Goal: Book appointment/travel/reservation

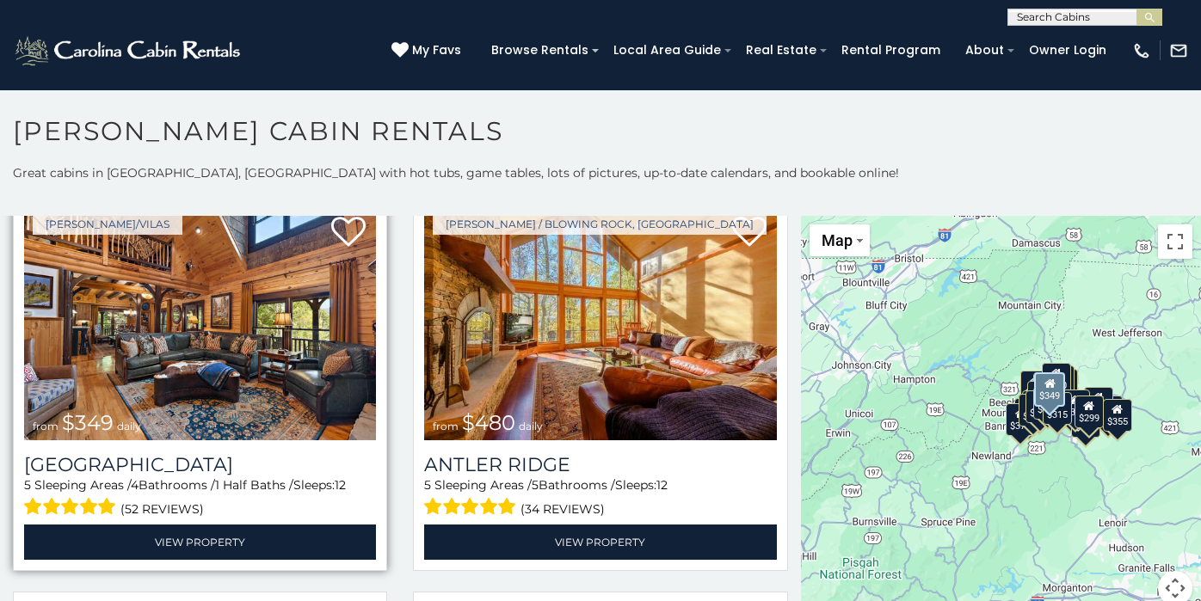
scroll to position [71, 0]
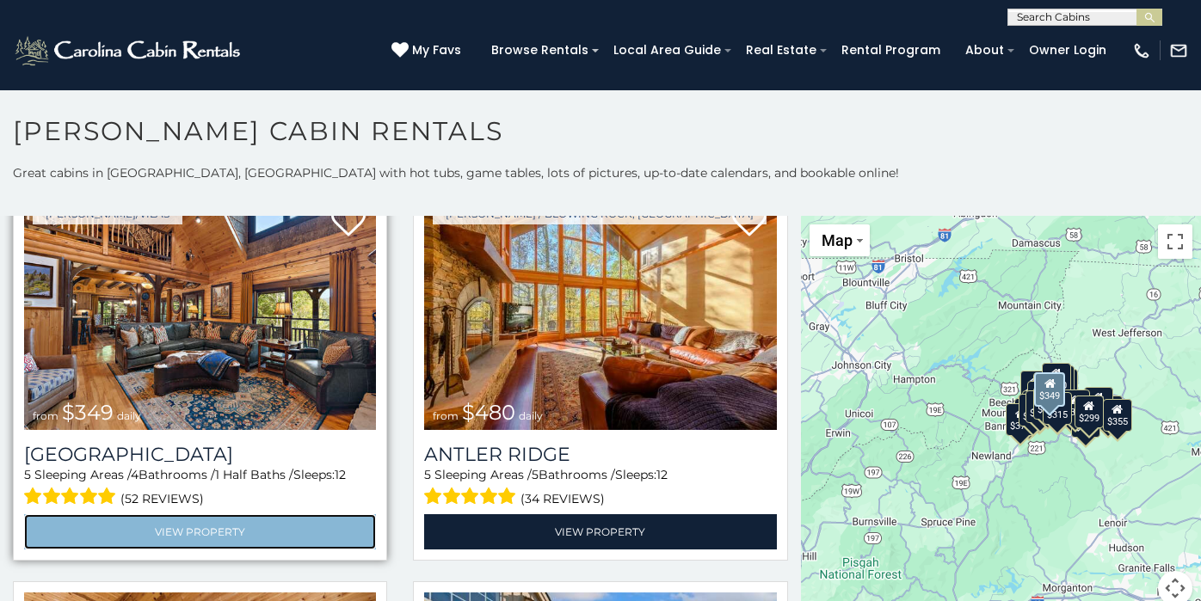
click at [218, 531] on link "View Property" at bounding box center [200, 531] width 352 height 35
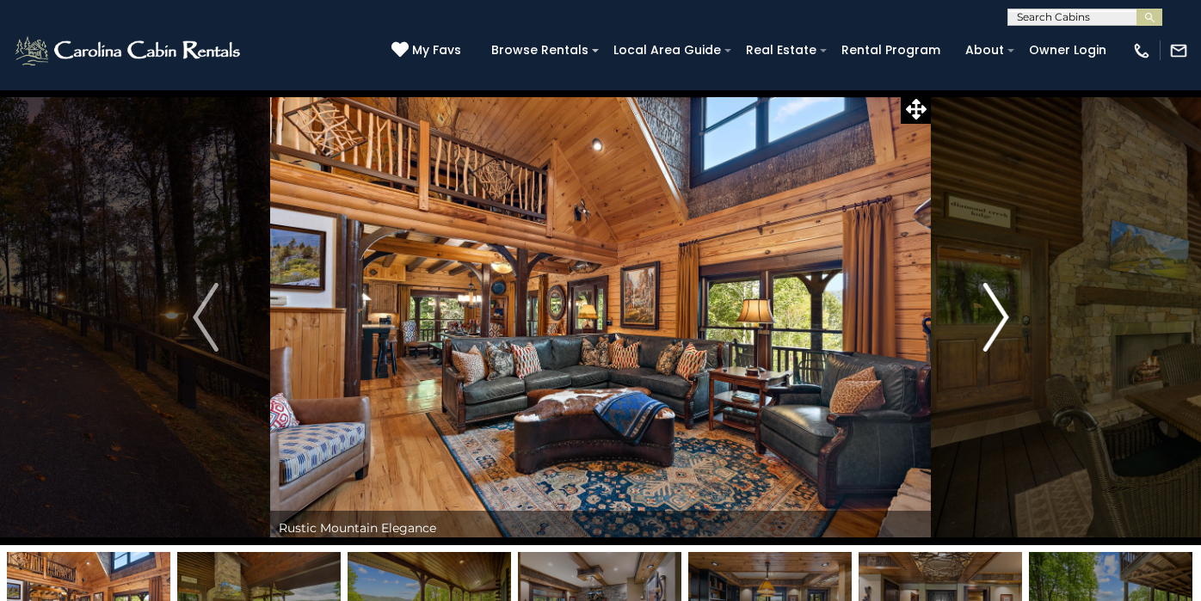
click at [985, 304] on img "Next" at bounding box center [995, 317] width 26 height 69
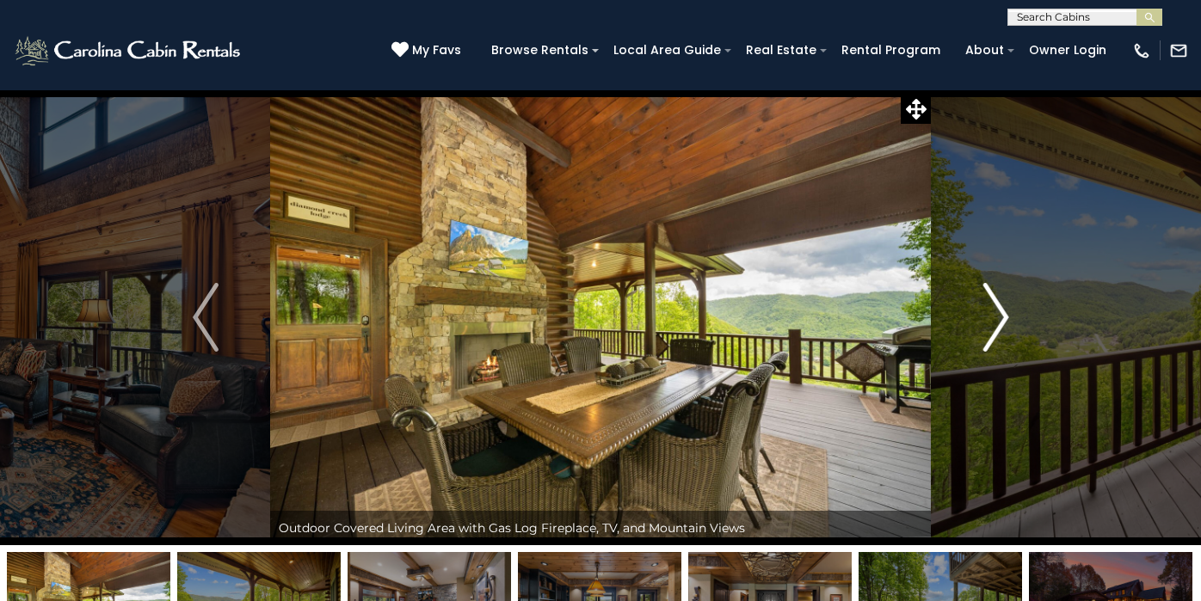
click at [985, 304] on img "Next" at bounding box center [995, 317] width 26 height 69
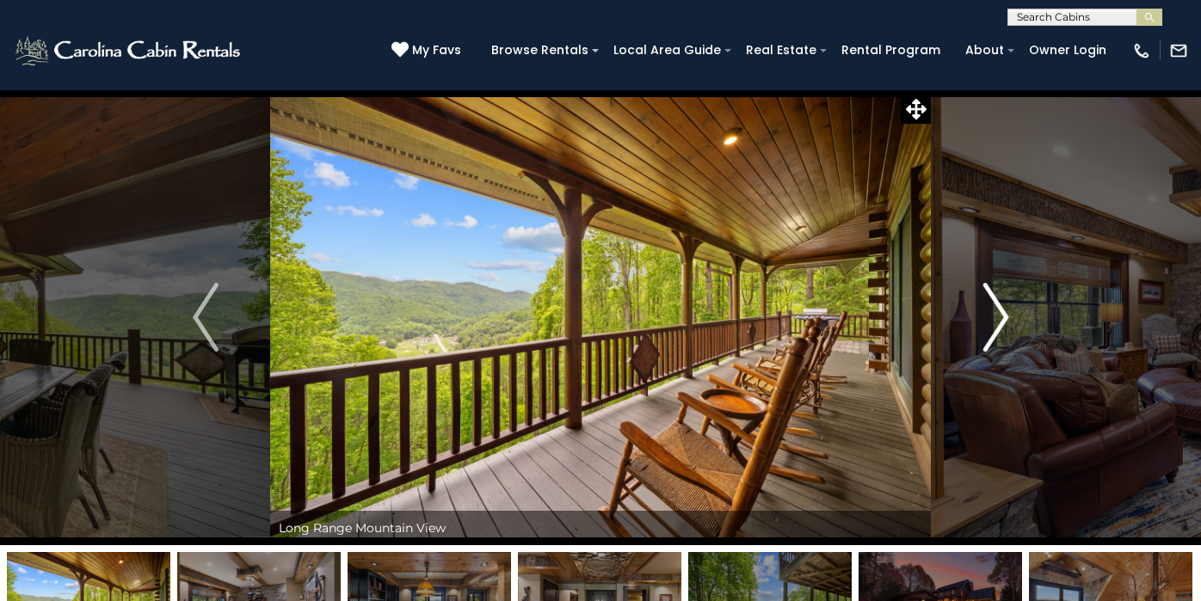
click at [985, 304] on img "Next" at bounding box center [995, 317] width 26 height 69
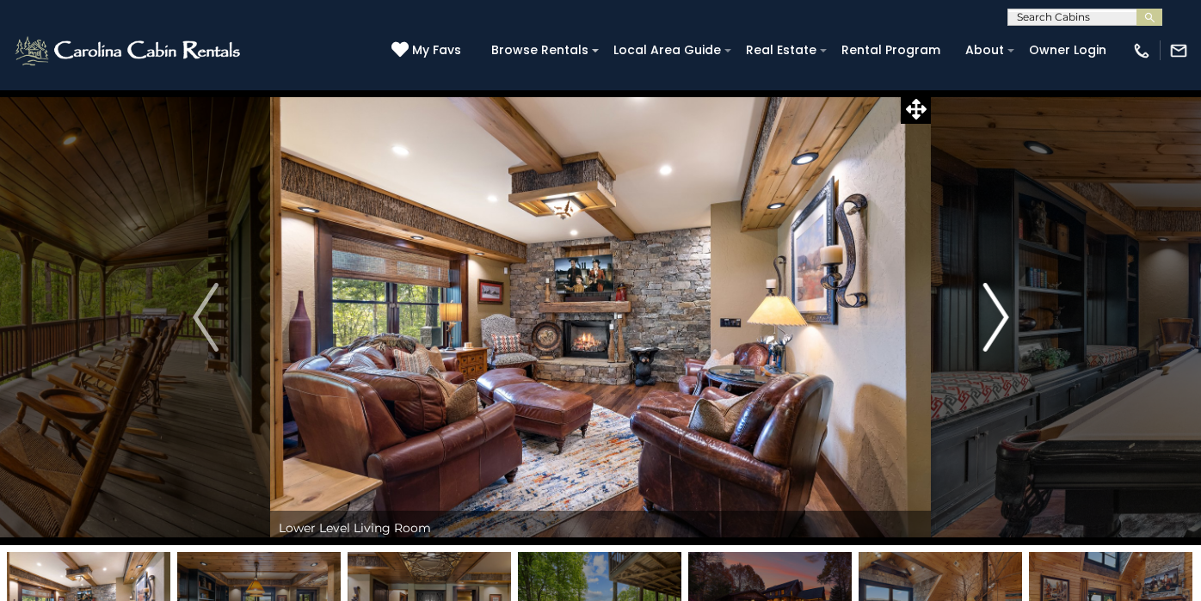
click at [985, 304] on img "Next" at bounding box center [995, 317] width 26 height 69
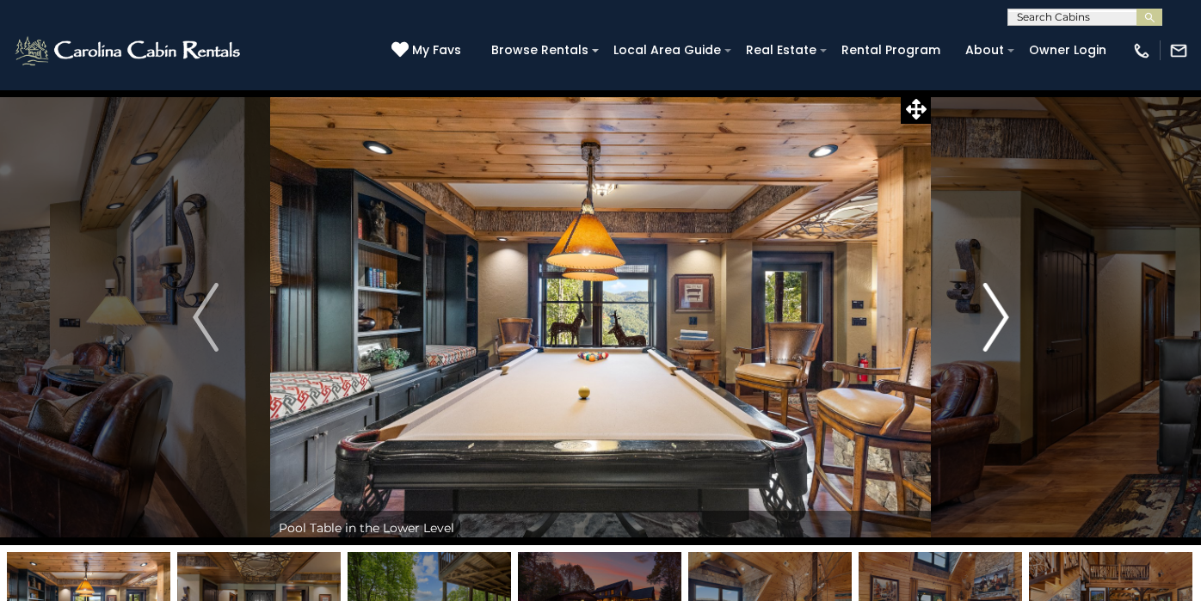
click at [985, 304] on img "Next" at bounding box center [995, 317] width 26 height 69
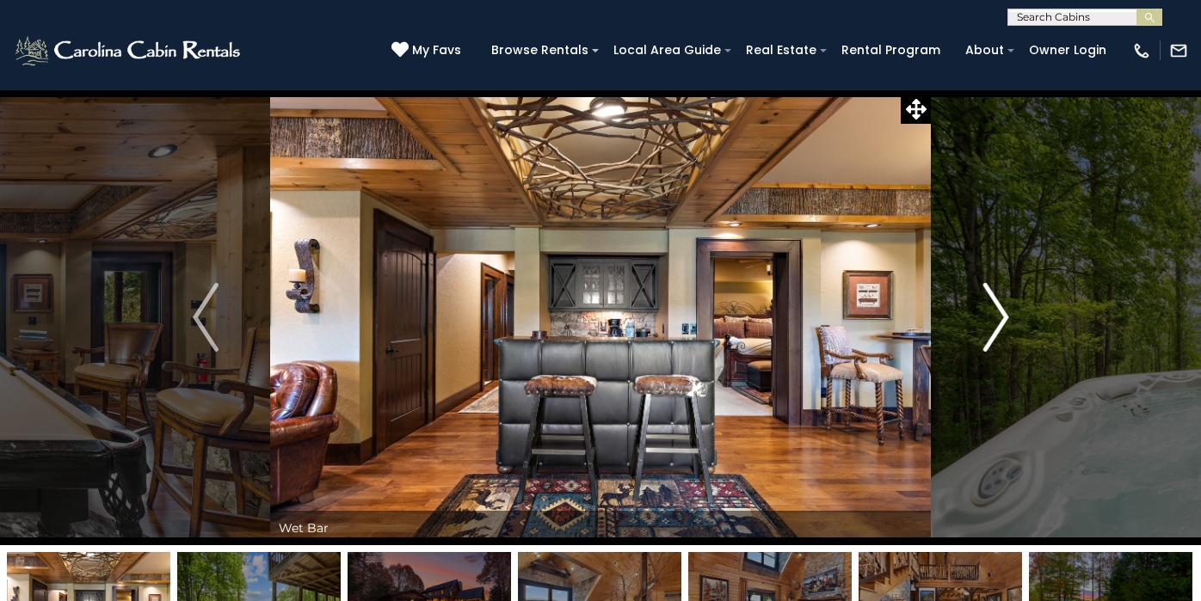
click at [985, 304] on img "Next" at bounding box center [995, 317] width 26 height 69
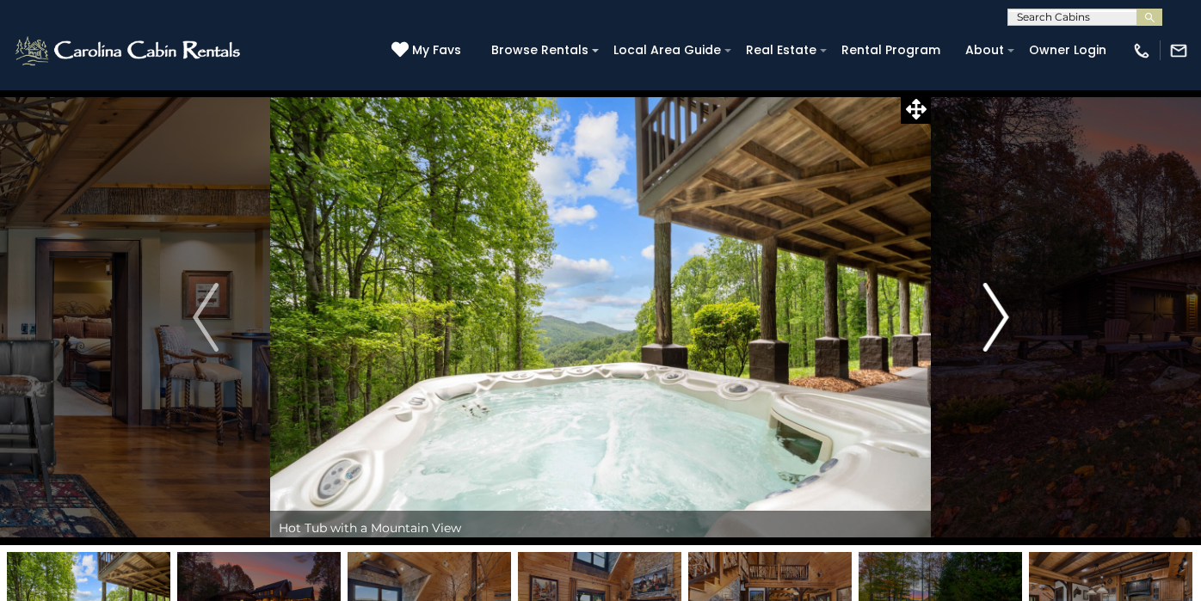
click at [985, 304] on img "Next" at bounding box center [995, 317] width 26 height 69
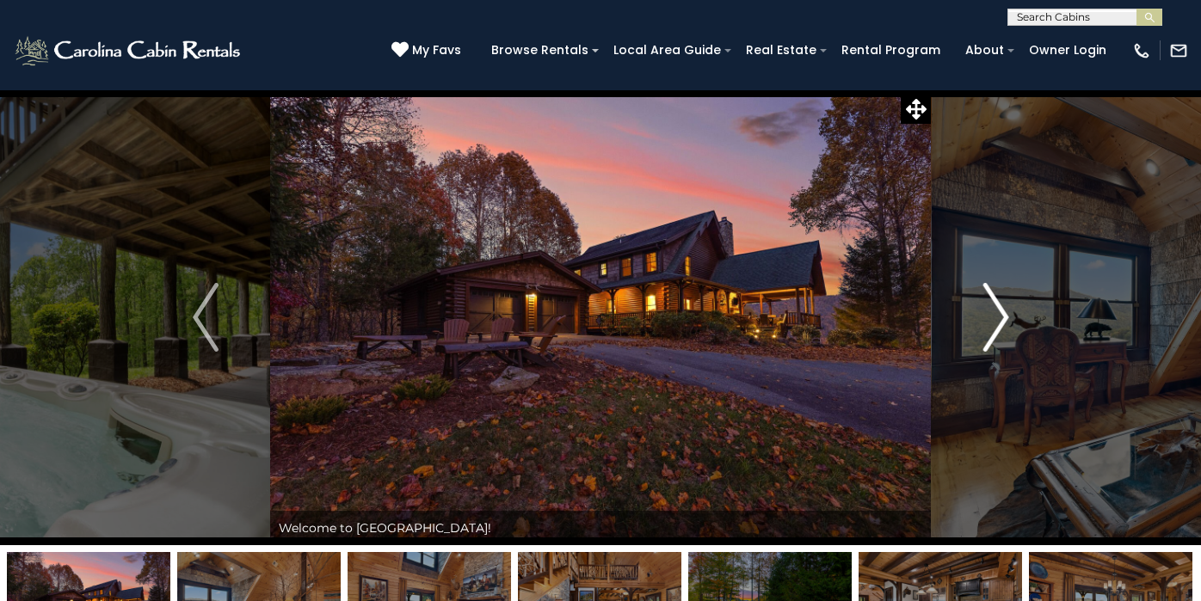
click at [996, 304] on img "Next" at bounding box center [995, 317] width 26 height 69
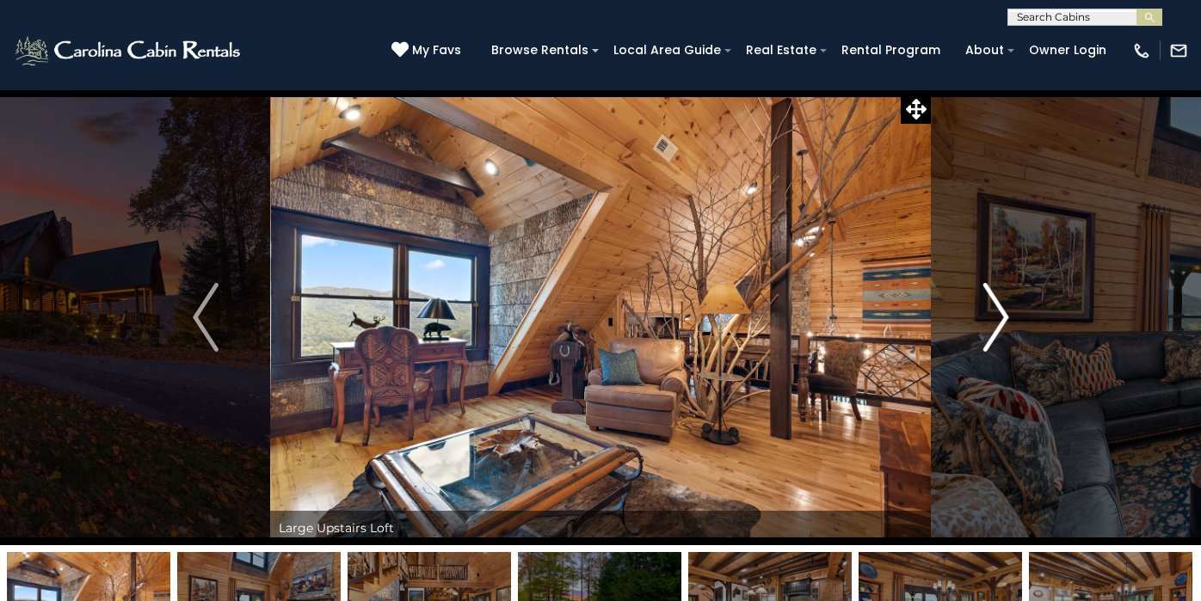
click at [996, 304] on img "Next" at bounding box center [995, 317] width 26 height 69
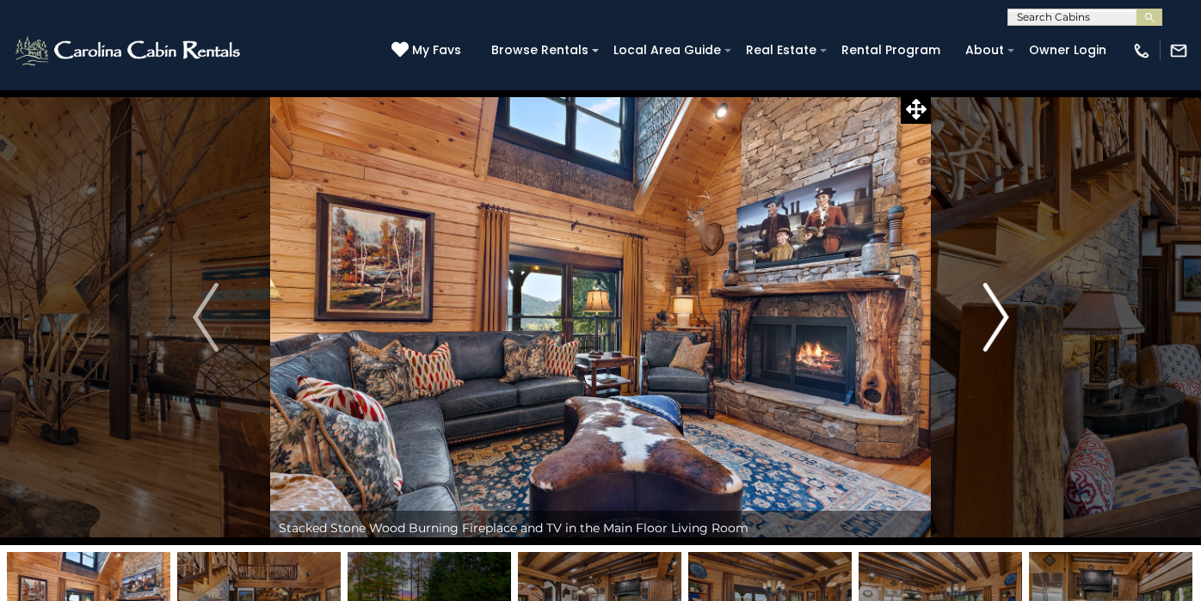
click at [996, 304] on img "Next" at bounding box center [995, 317] width 26 height 69
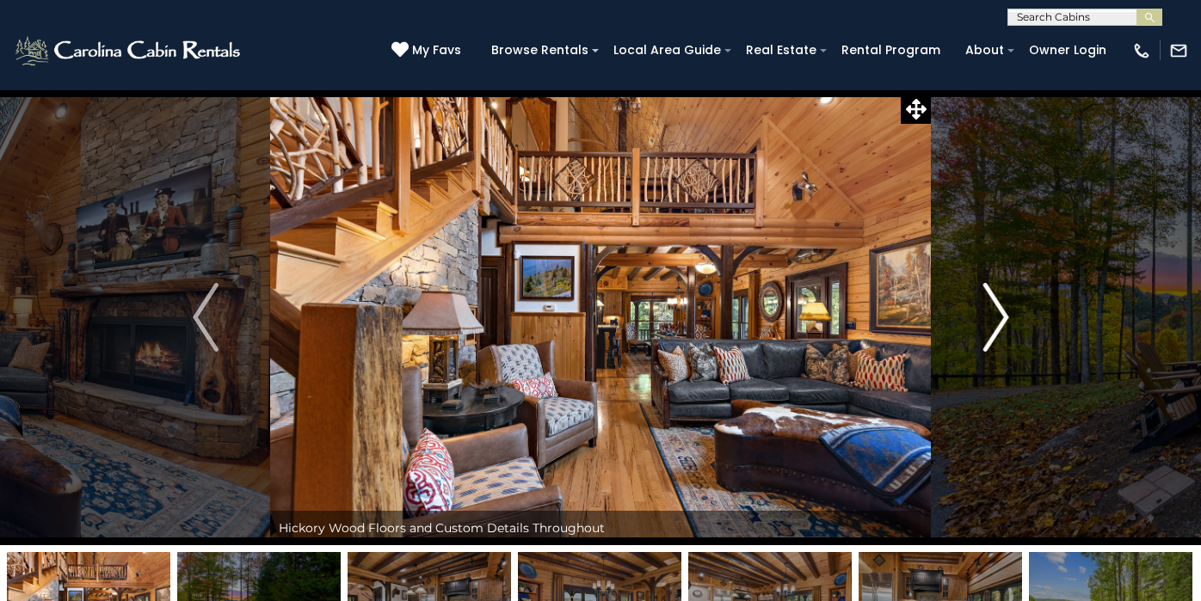
click at [996, 304] on img "Next" at bounding box center [995, 317] width 26 height 69
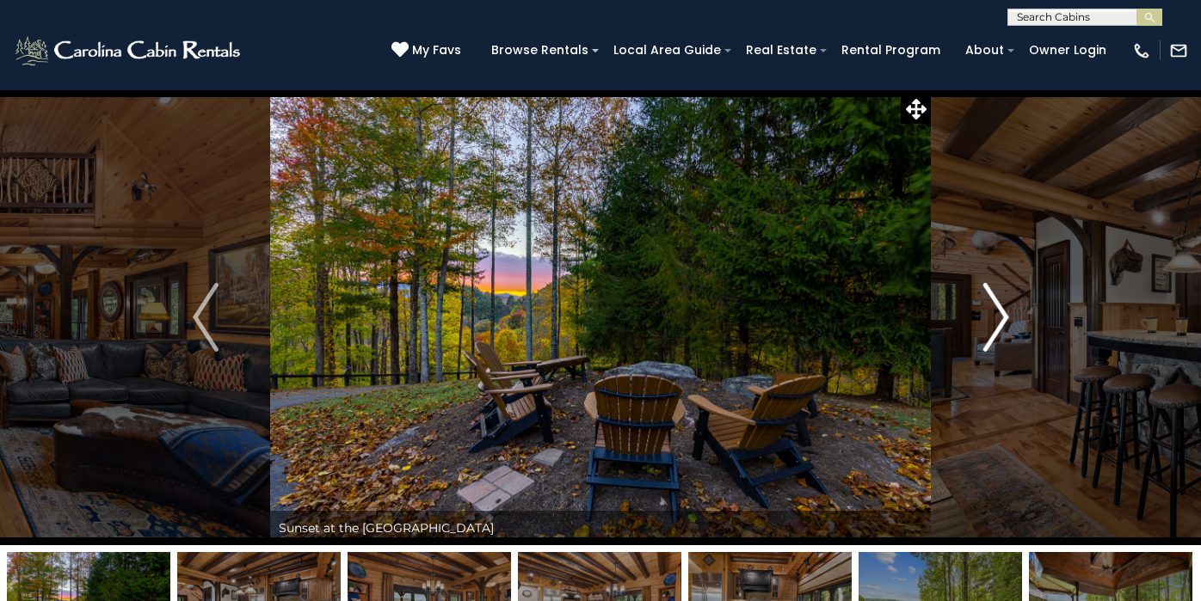
click at [996, 304] on img "Next" at bounding box center [995, 317] width 26 height 69
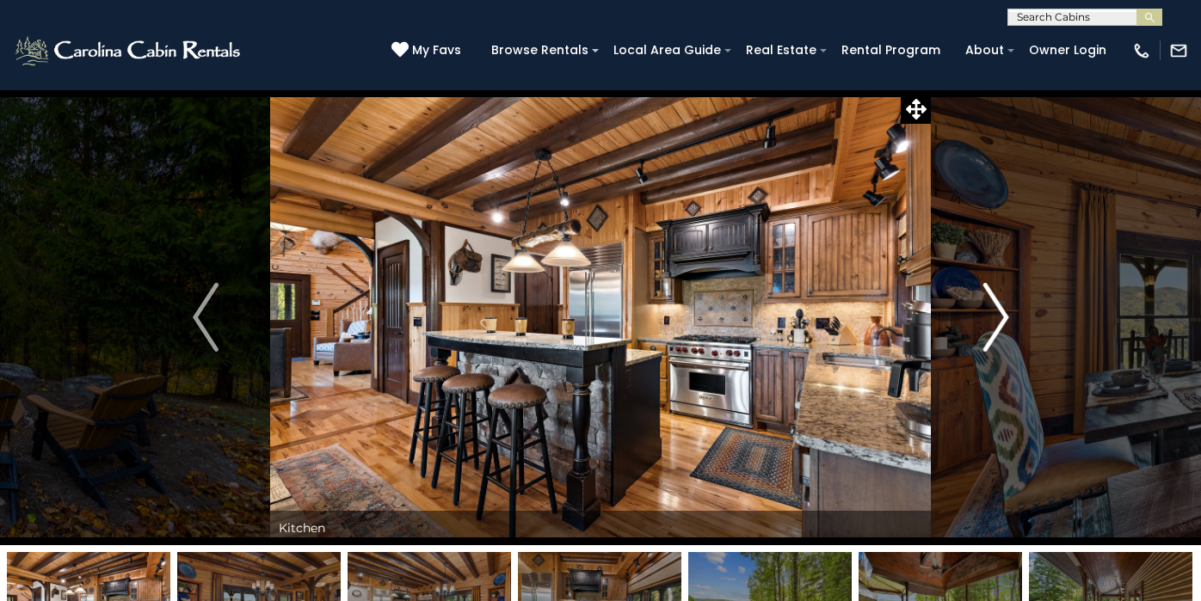
click at [996, 304] on img "Next" at bounding box center [995, 317] width 26 height 69
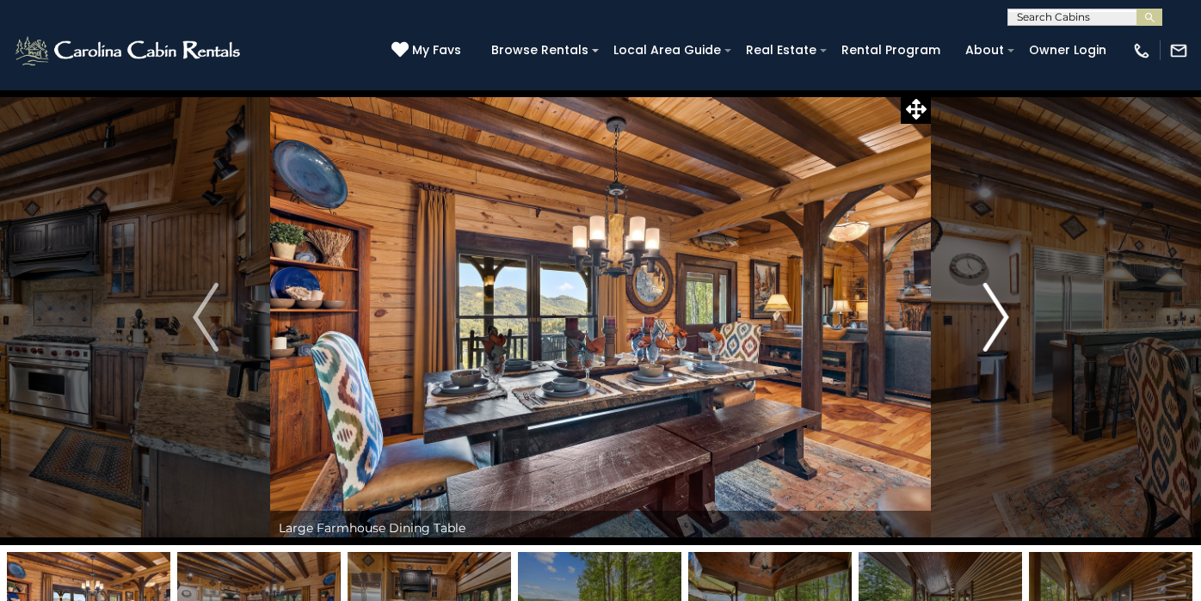
click at [996, 304] on img "Next" at bounding box center [995, 317] width 26 height 69
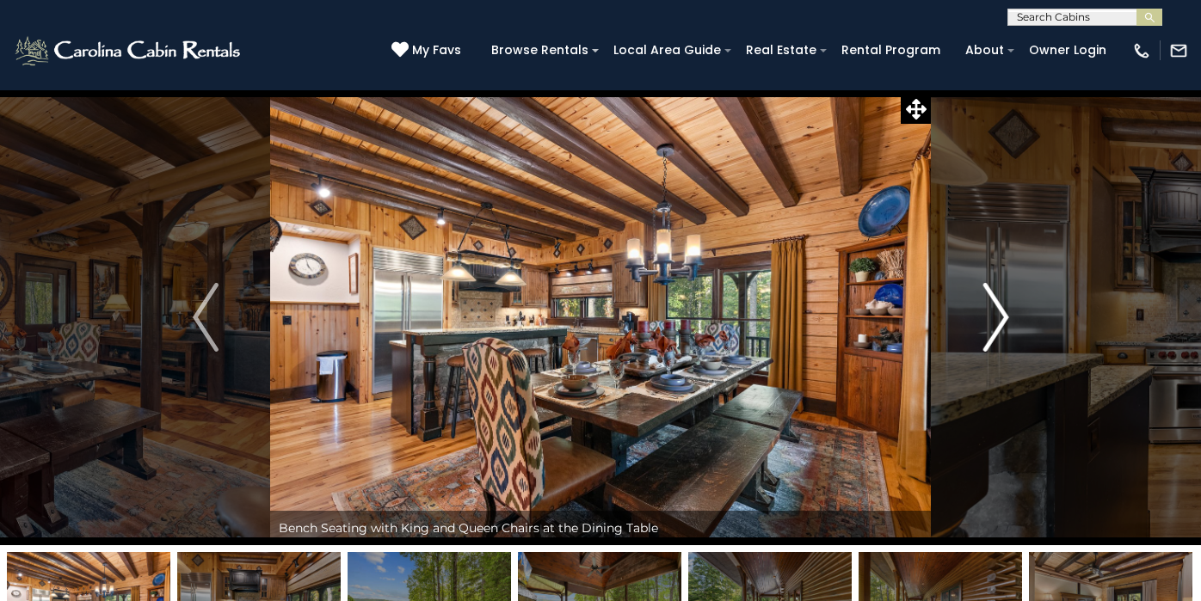
click at [996, 304] on img "Next" at bounding box center [995, 317] width 26 height 69
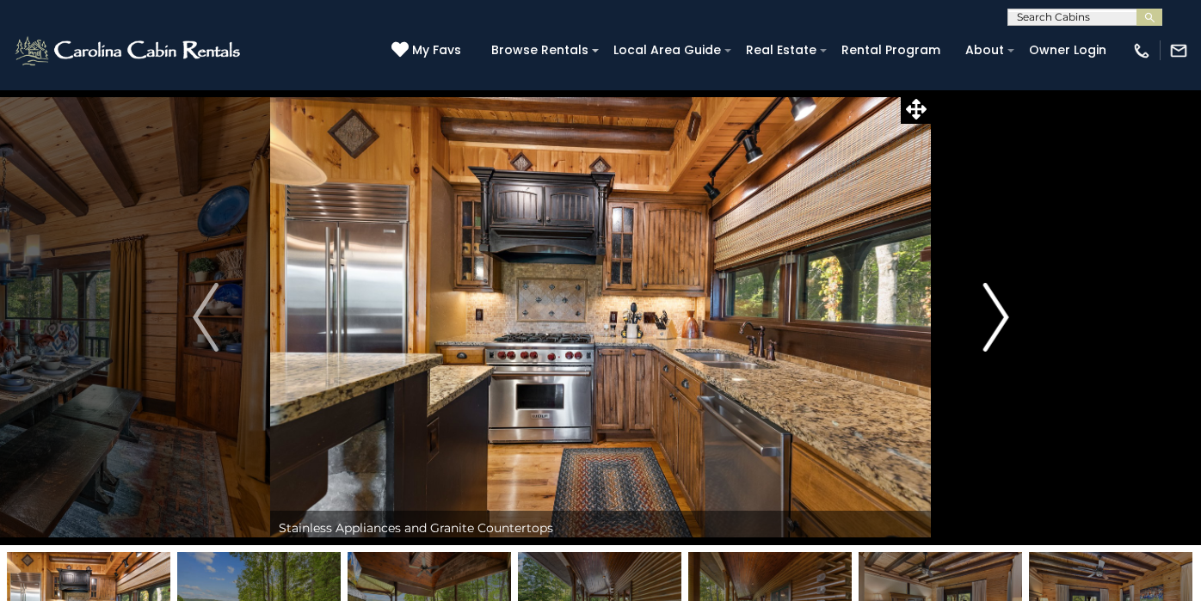
click at [996, 304] on img "Next" at bounding box center [995, 317] width 26 height 69
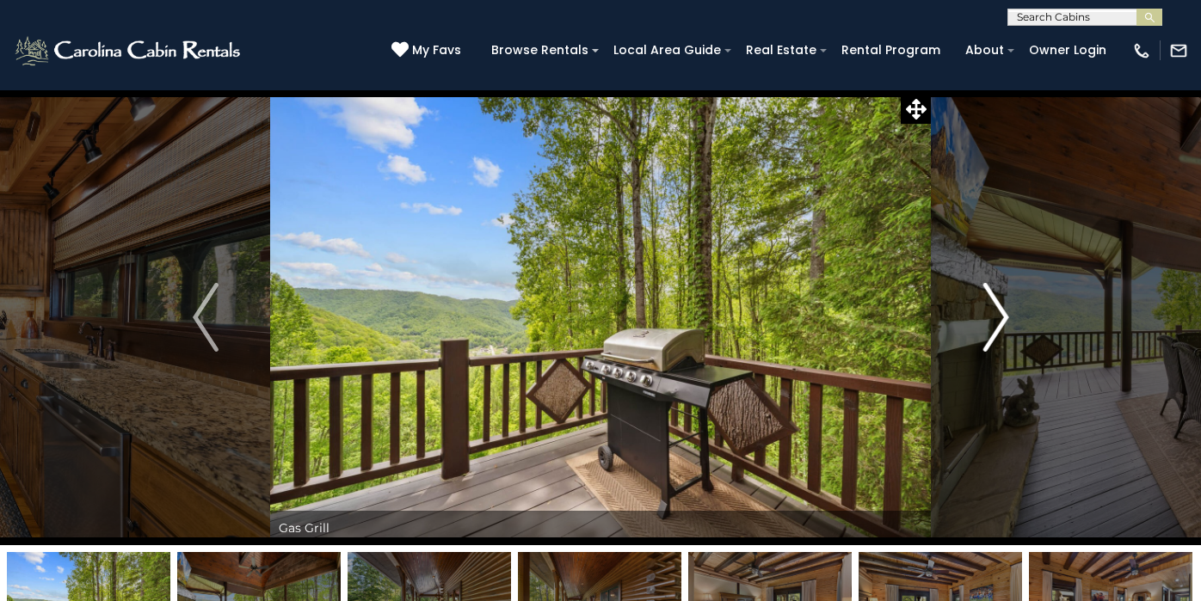
click at [996, 304] on img "Next" at bounding box center [995, 317] width 26 height 69
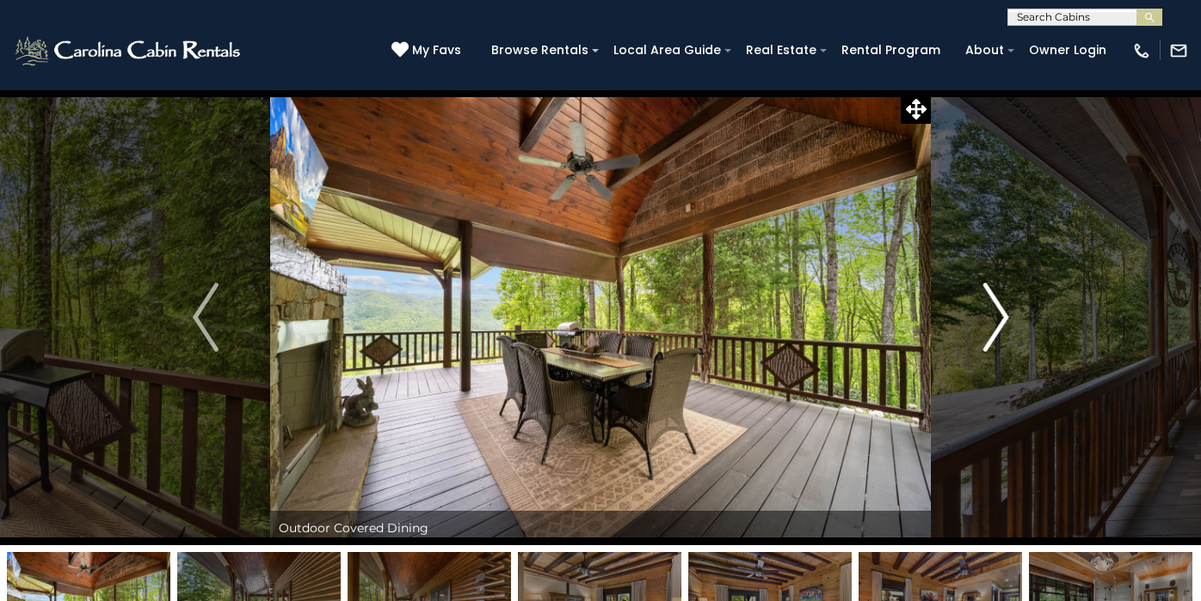
click at [996, 304] on img "Next" at bounding box center [995, 317] width 26 height 69
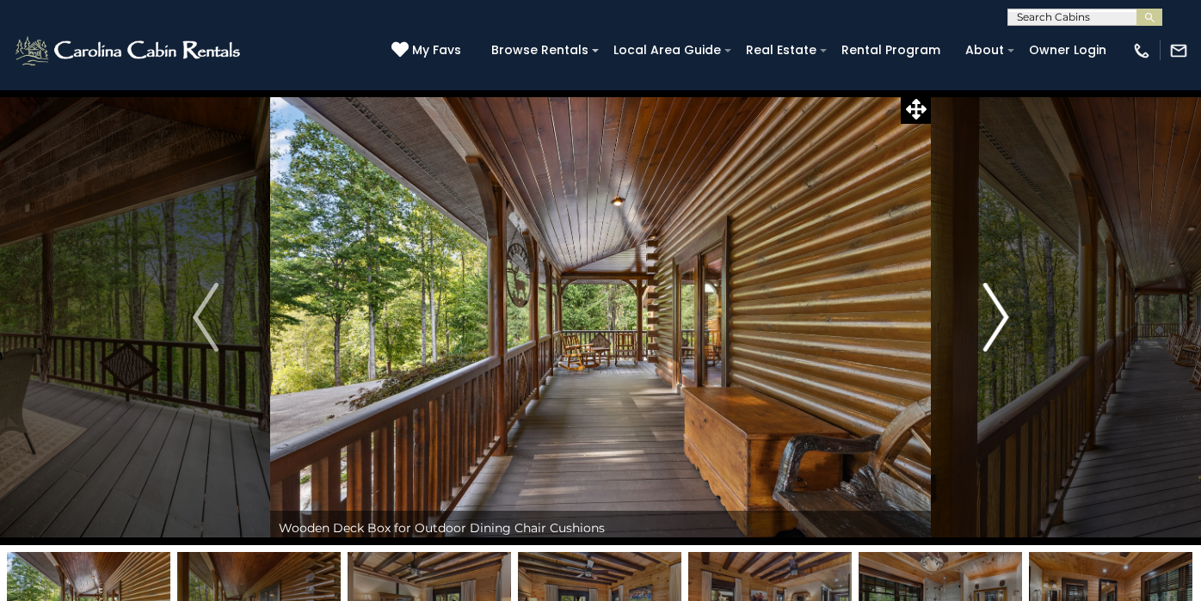
click at [996, 304] on img "Next" at bounding box center [995, 317] width 26 height 69
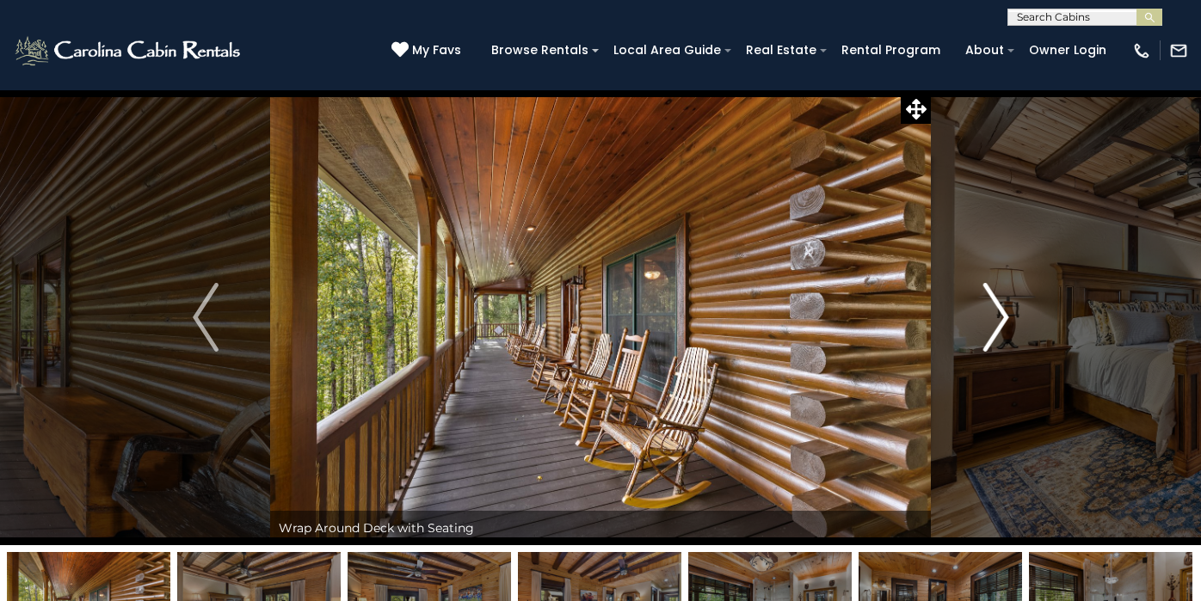
click at [996, 304] on img "Next" at bounding box center [995, 317] width 26 height 69
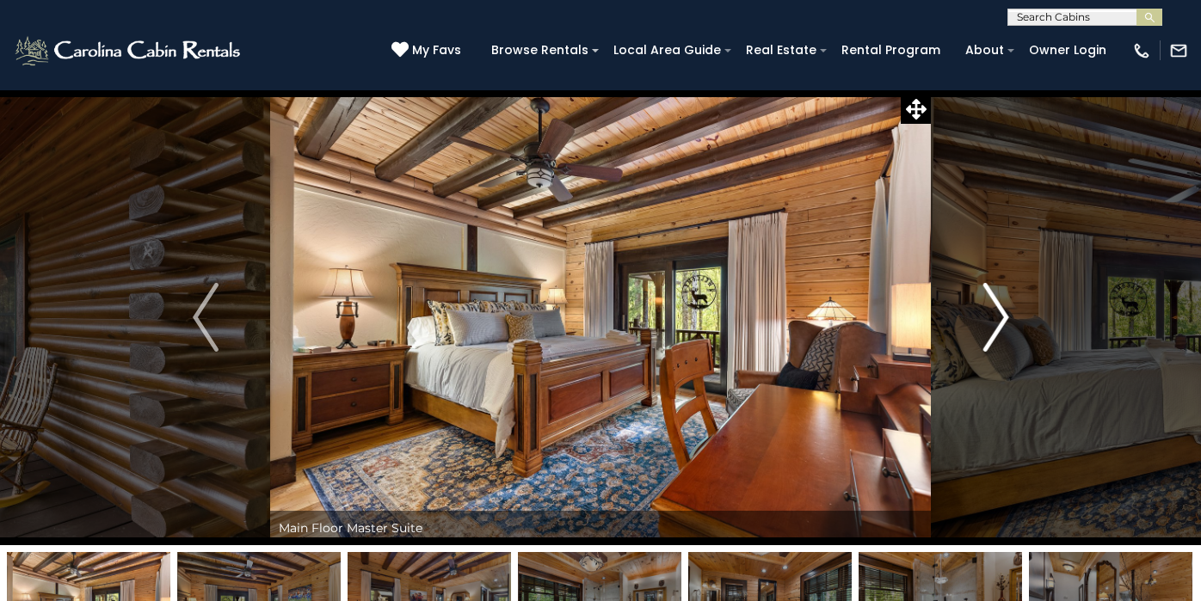
click at [996, 304] on img "Next" at bounding box center [995, 317] width 26 height 69
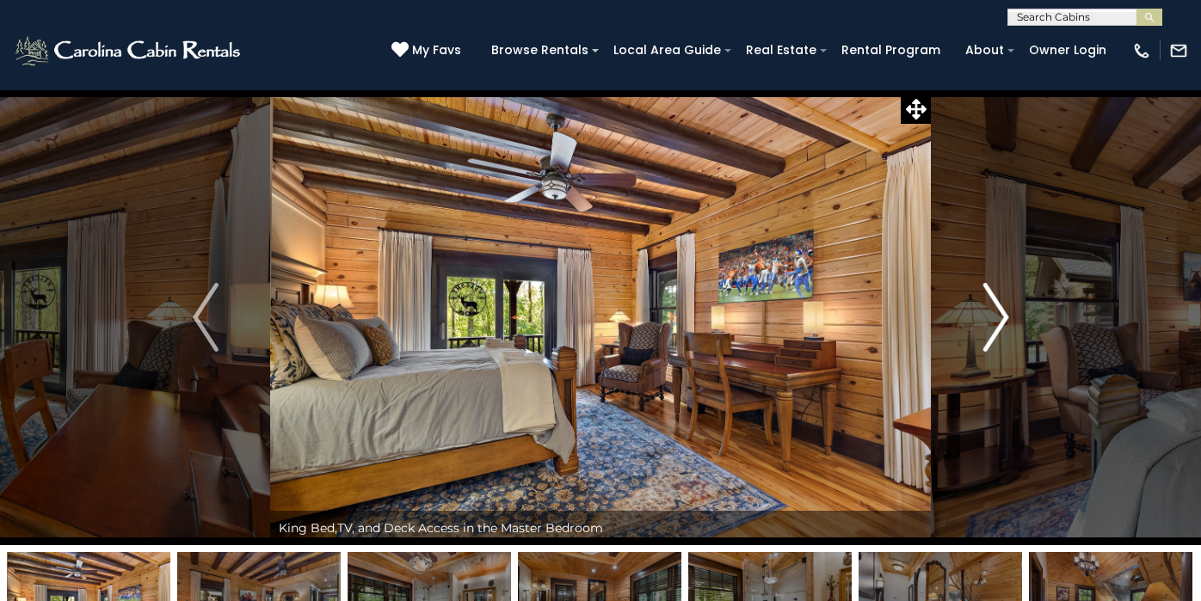
click at [996, 304] on img "Next" at bounding box center [995, 317] width 26 height 69
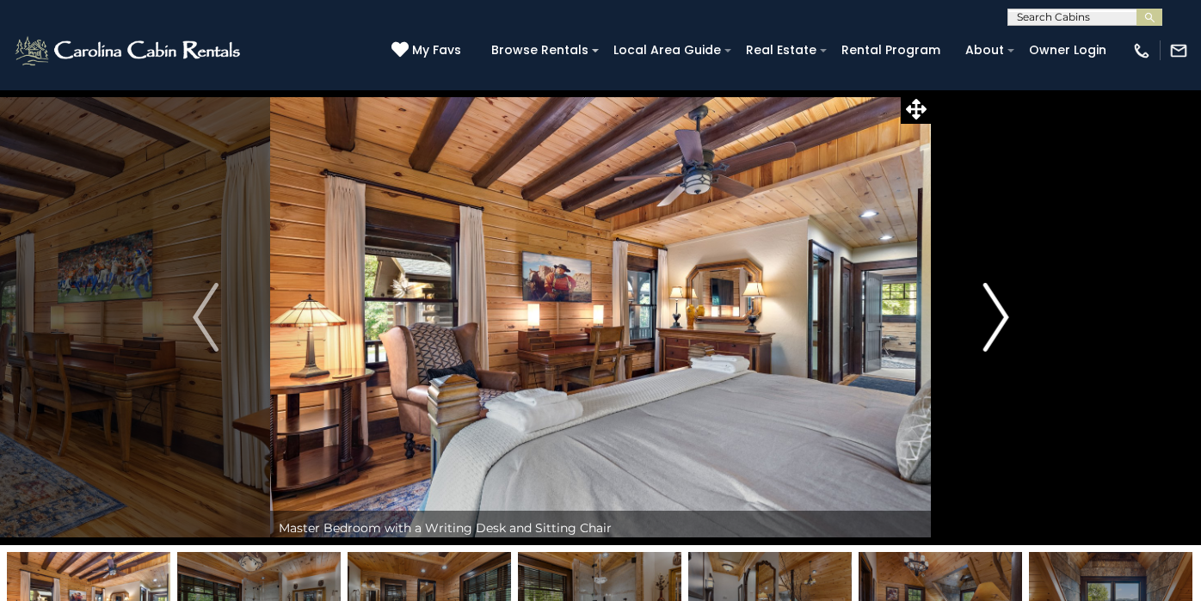
click at [996, 304] on img "Next" at bounding box center [995, 317] width 26 height 69
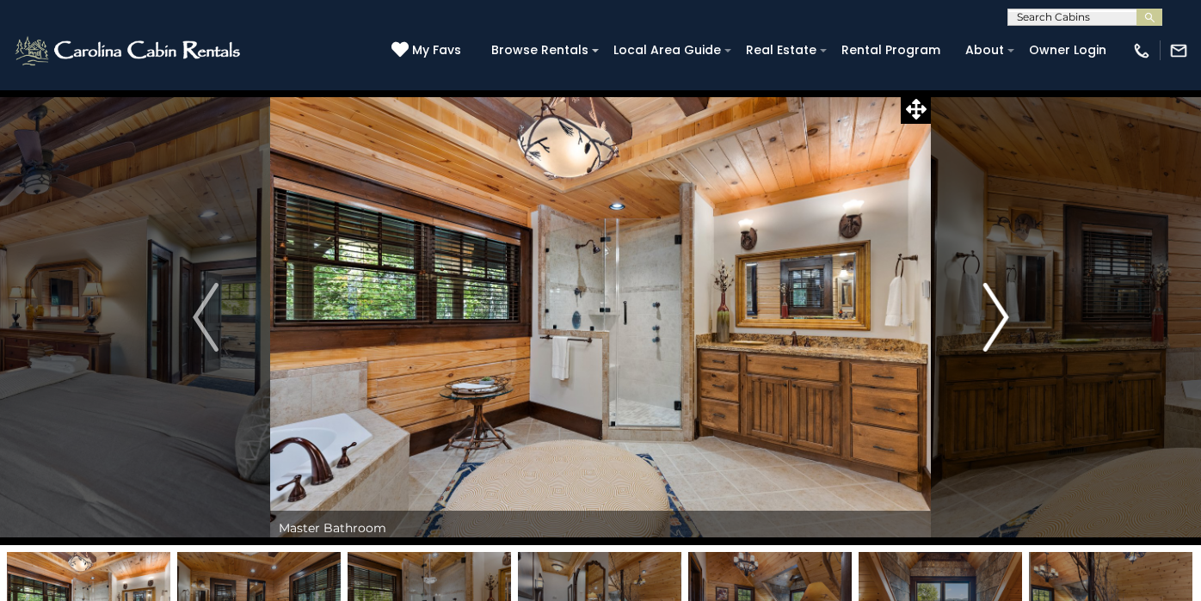
click at [996, 304] on img "Next" at bounding box center [995, 317] width 26 height 69
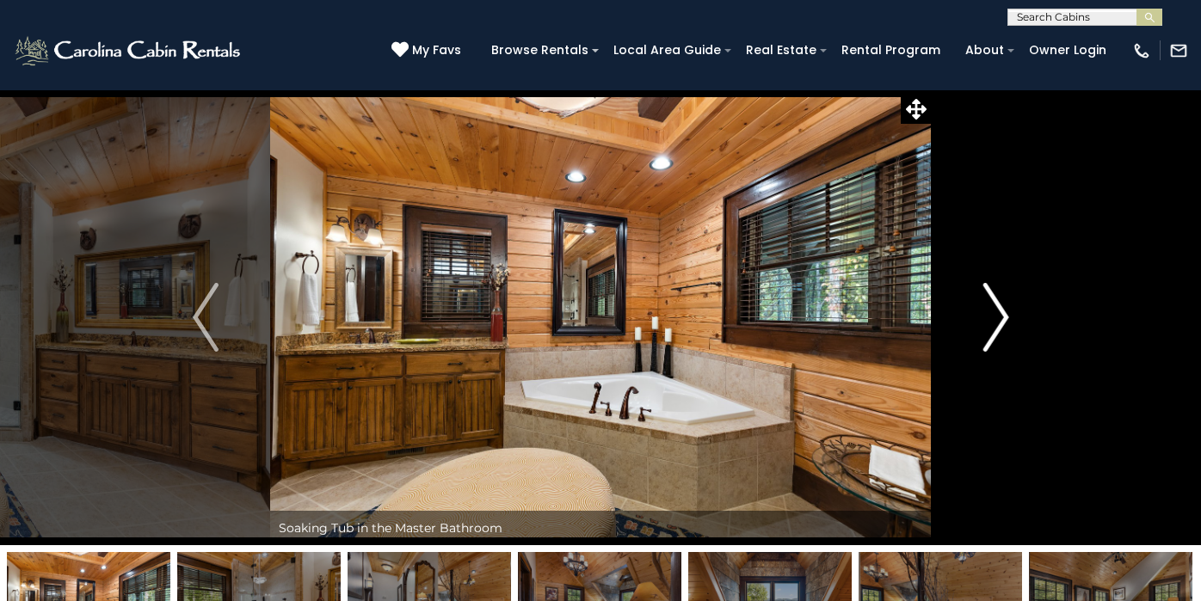
click at [996, 304] on img "Next" at bounding box center [995, 317] width 26 height 69
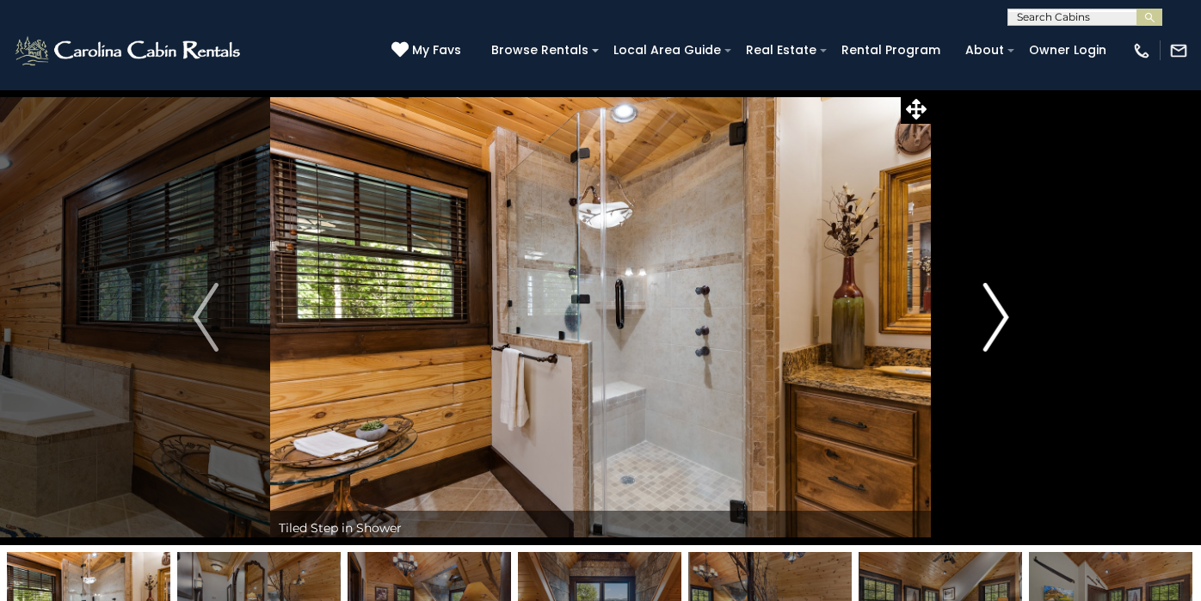
click at [996, 304] on img "Next" at bounding box center [995, 317] width 26 height 69
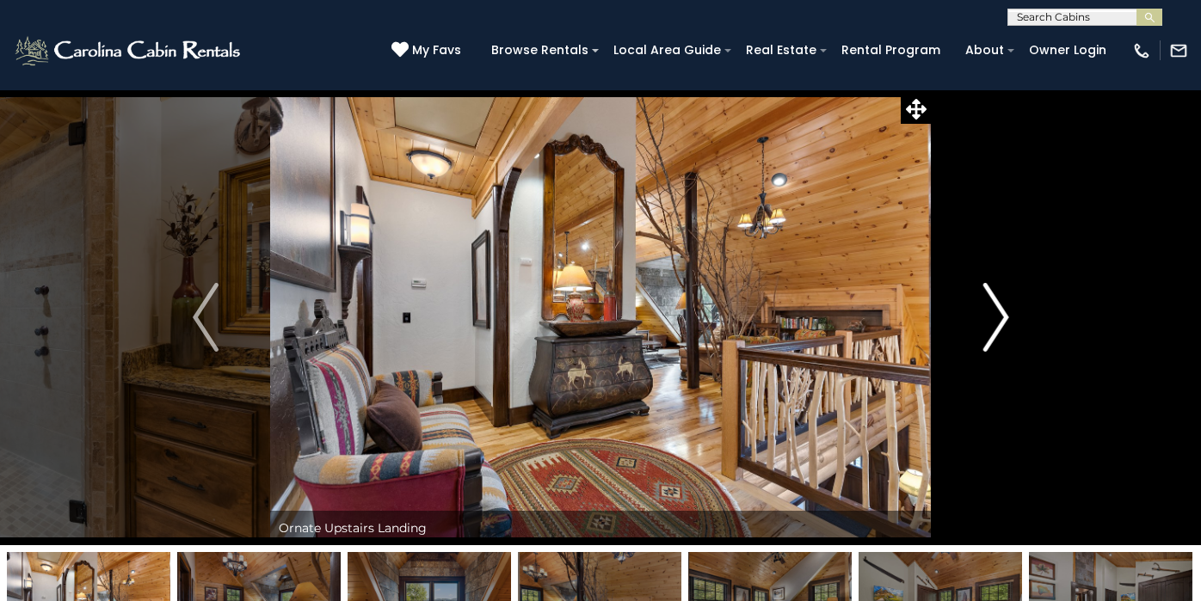
click at [996, 304] on img "Next" at bounding box center [995, 317] width 26 height 69
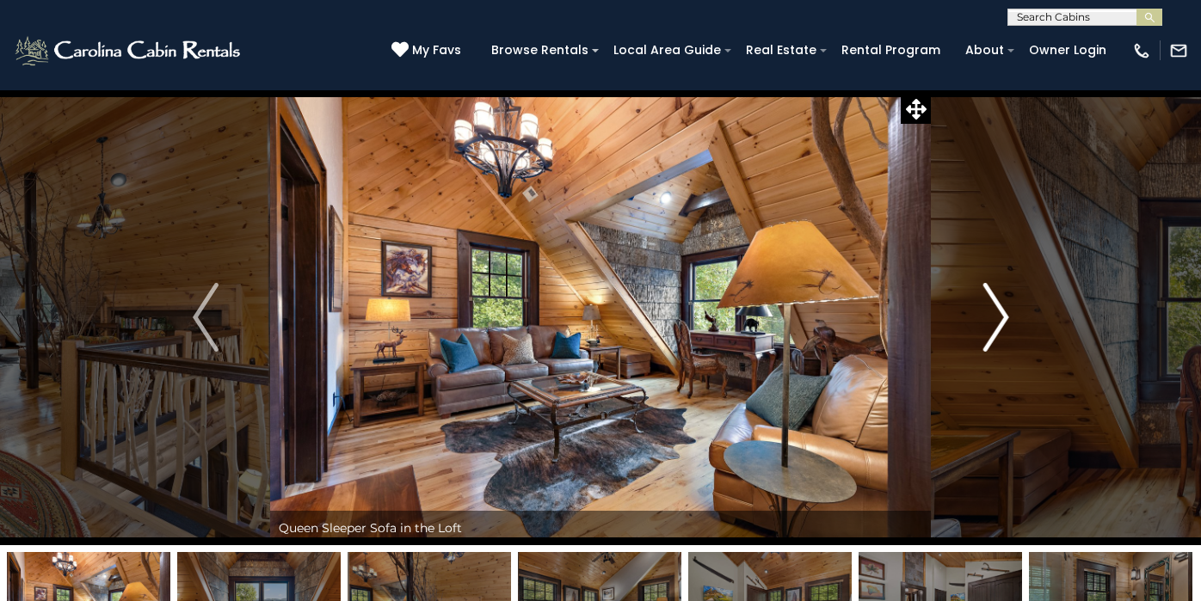
click at [996, 304] on img "Next" at bounding box center [995, 317] width 26 height 69
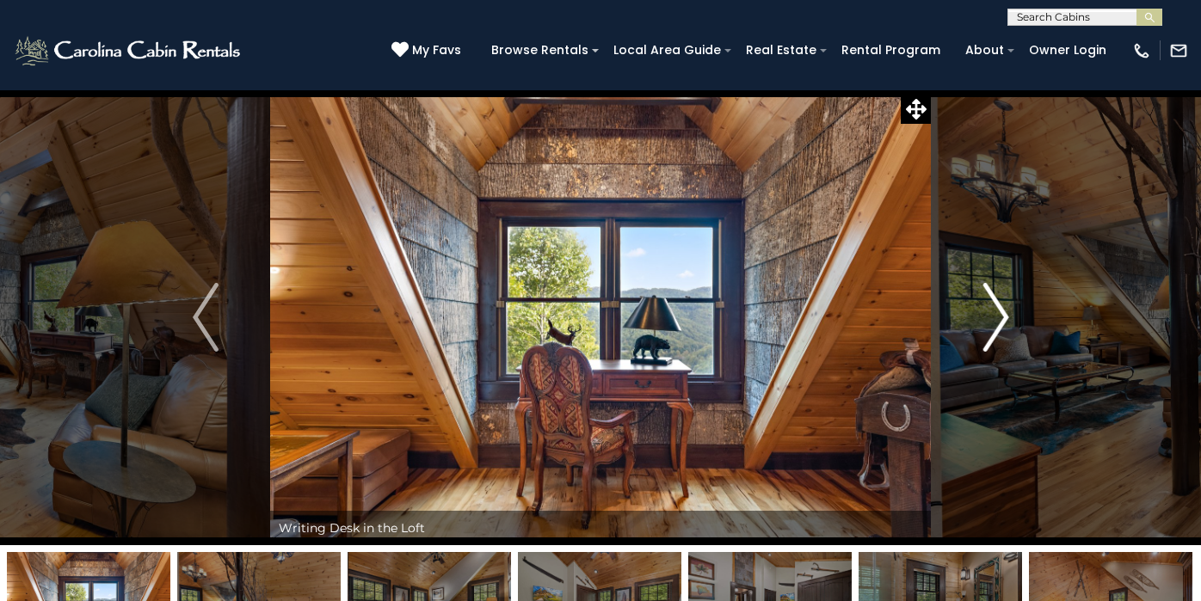
click at [996, 304] on img "Next" at bounding box center [995, 317] width 26 height 69
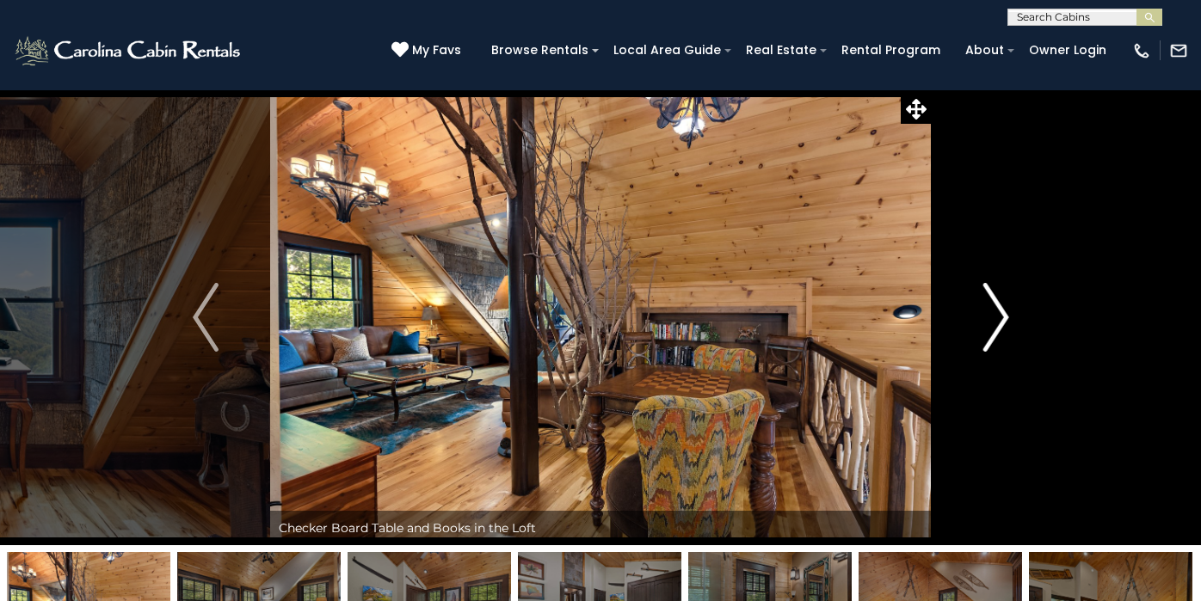
click at [996, 304] on img "Next" at bounding box center [995, 317] width 26 height 69
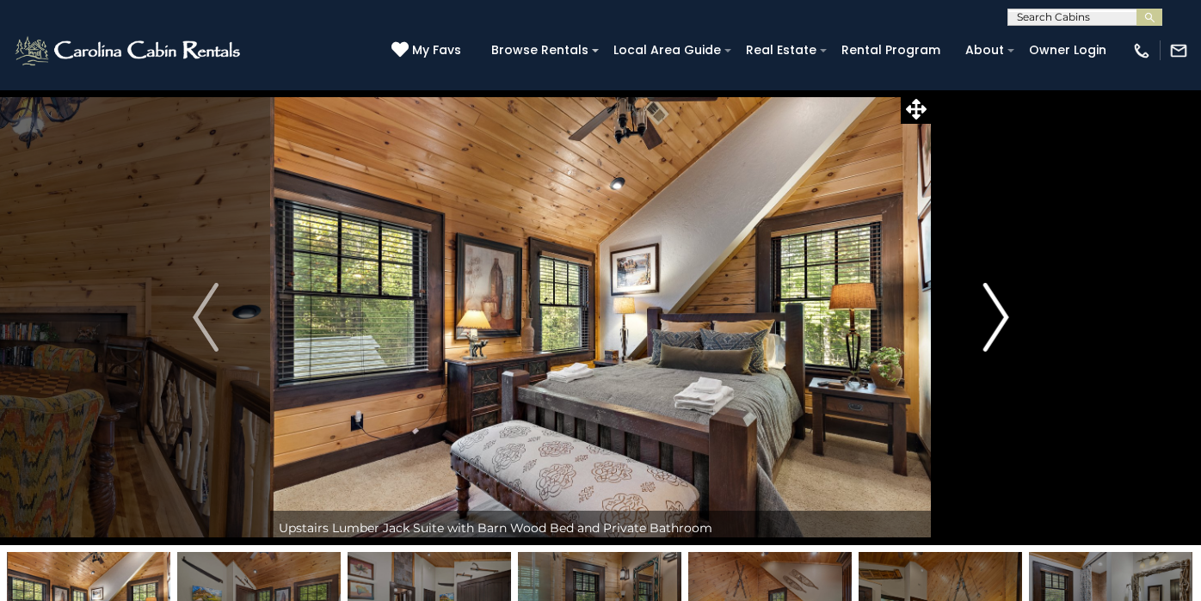
click at [996, 304] on img "Next" at bounding box center [995, 317] width 26 height 69
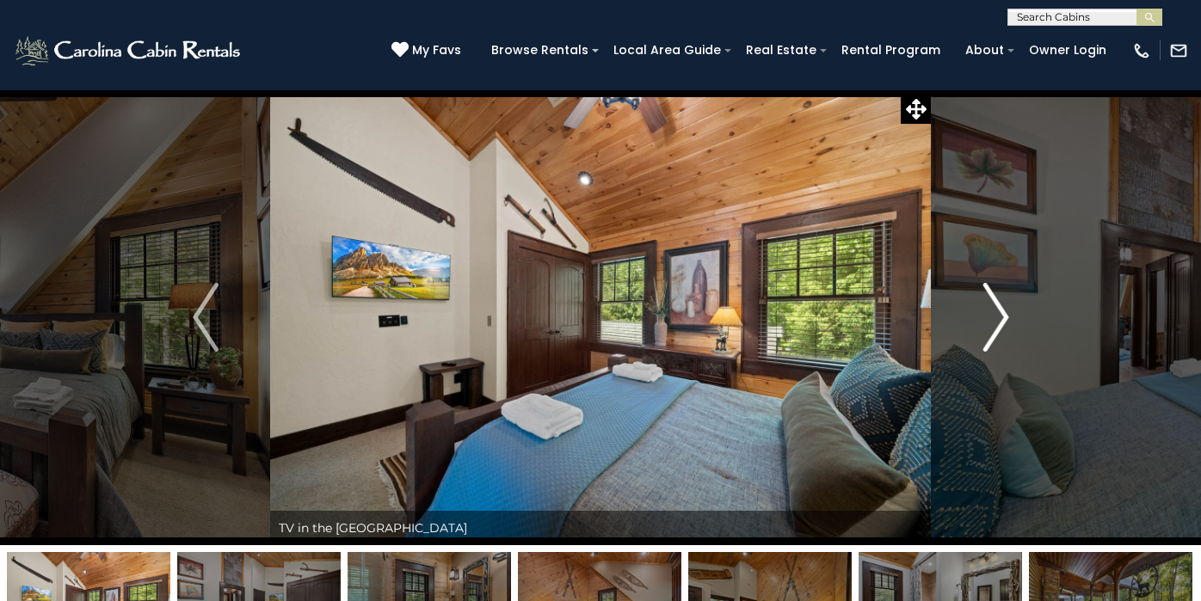
click at [996, 304] on img "Next" at bounding box center [995, 317] width 26 height 69
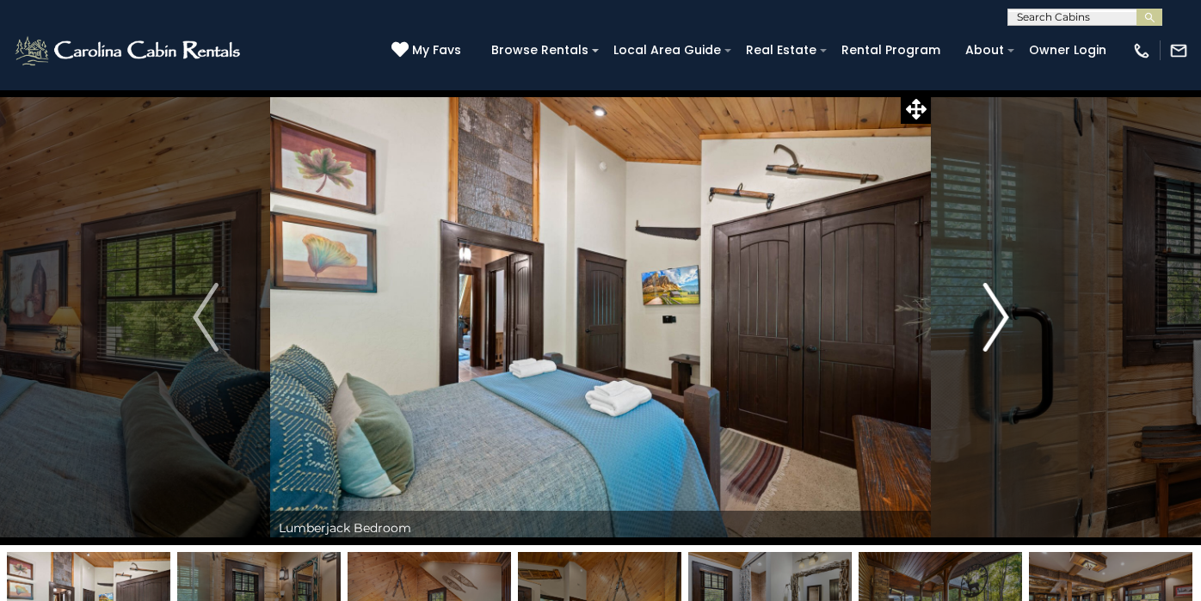
click at [996, 304] on img "Next" at bounding box center [995, 317] width 26 height 69
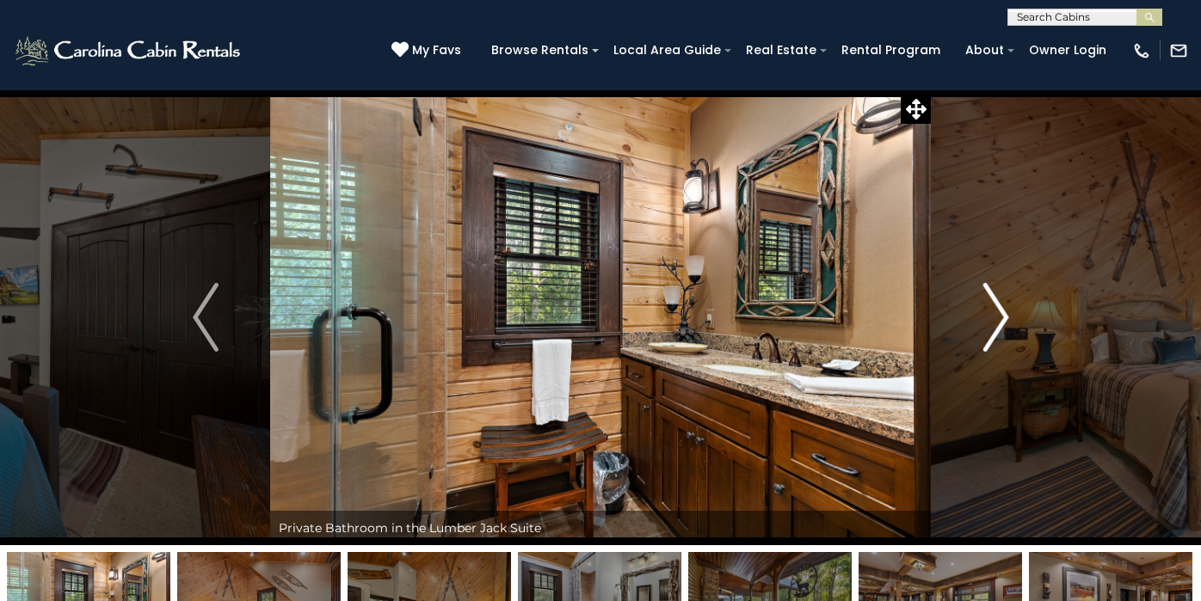
click at [996, 304] on img "Next" at bounding box center [995, 317] width 26 height 69
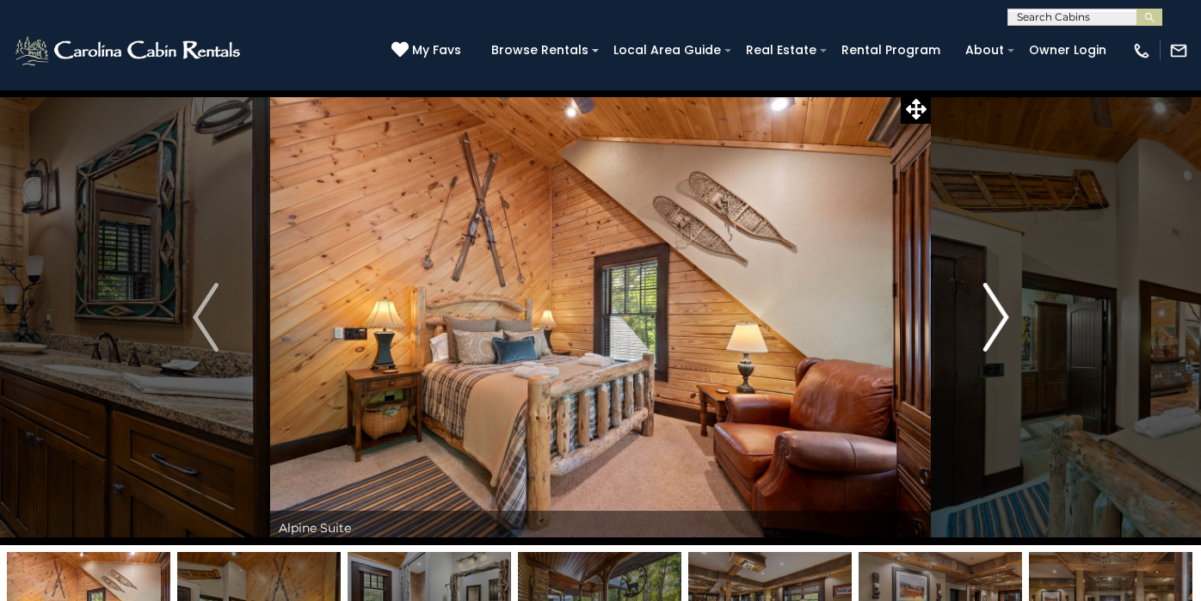
click at [996, 304] on img "Next" at bounding box center [995, 317] width 26 height 69
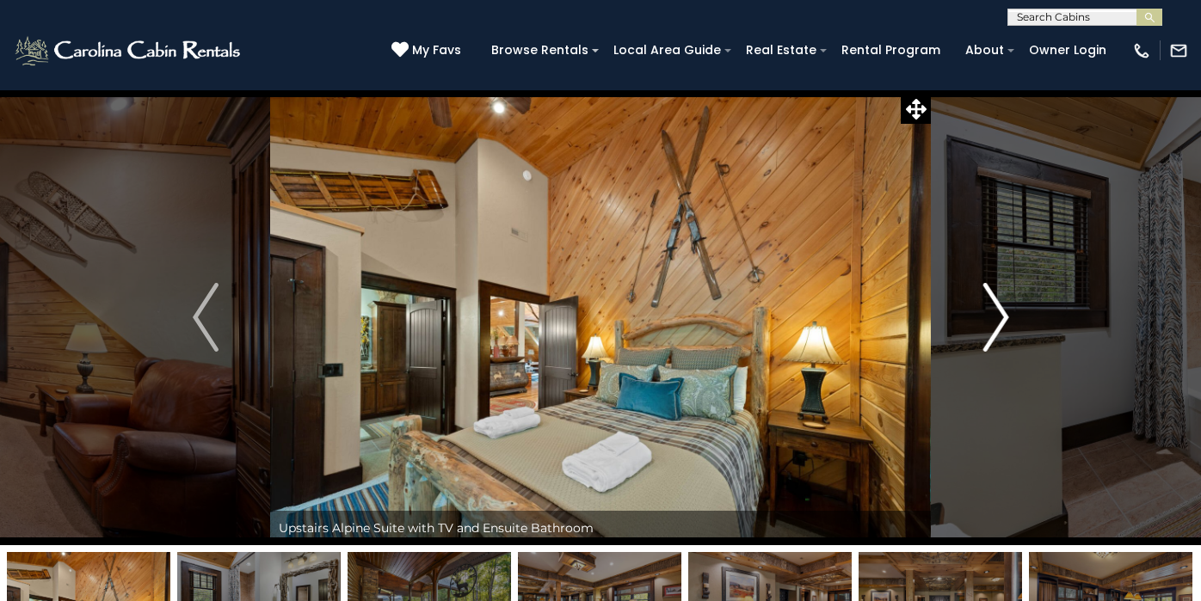
click at [996, 304] on img "Next" at bounding box center [995, 317] width 26 height 69
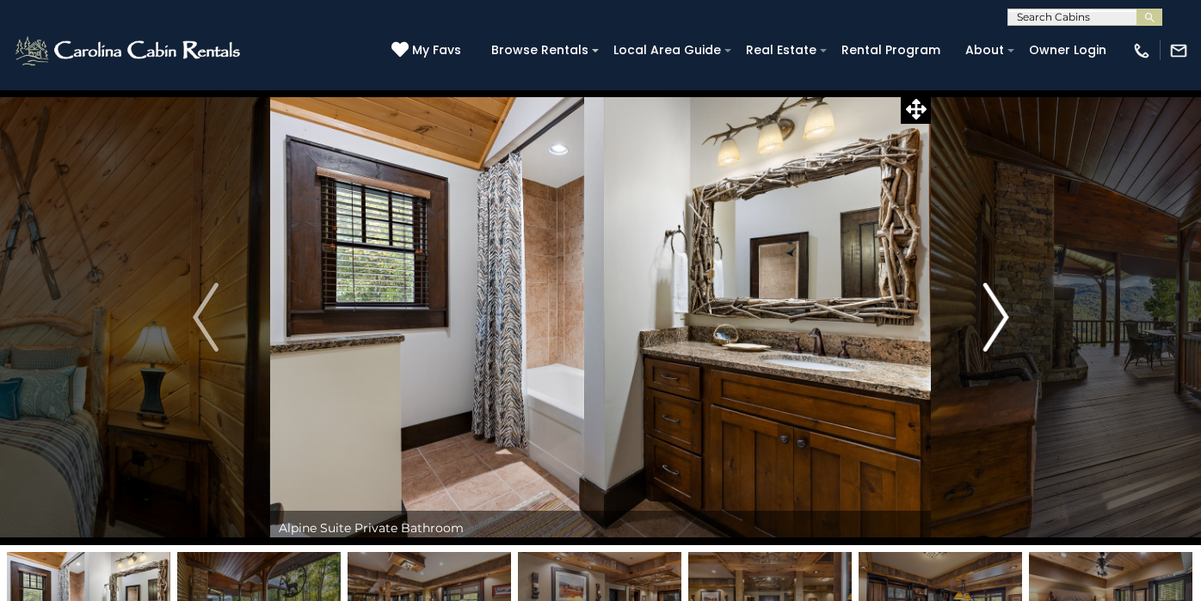
click at [996, 304] on img "Next" at bounding box center [995, 317] width 26 height 69
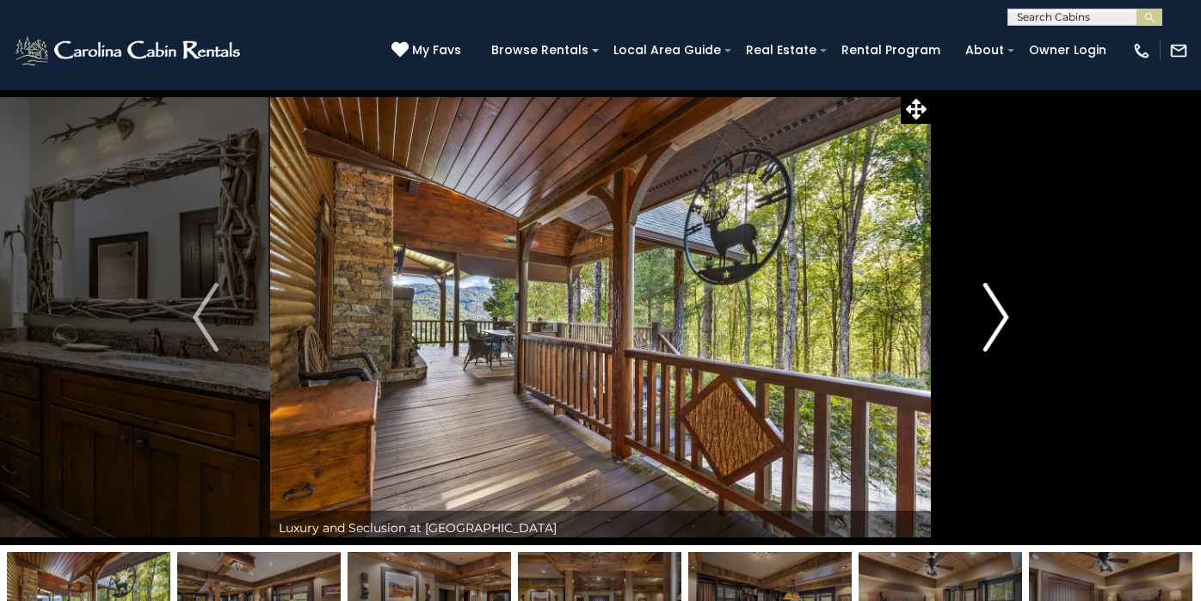
click at [996, 304] on img "Next" at bounding box center [995, 317] width 26 height 69
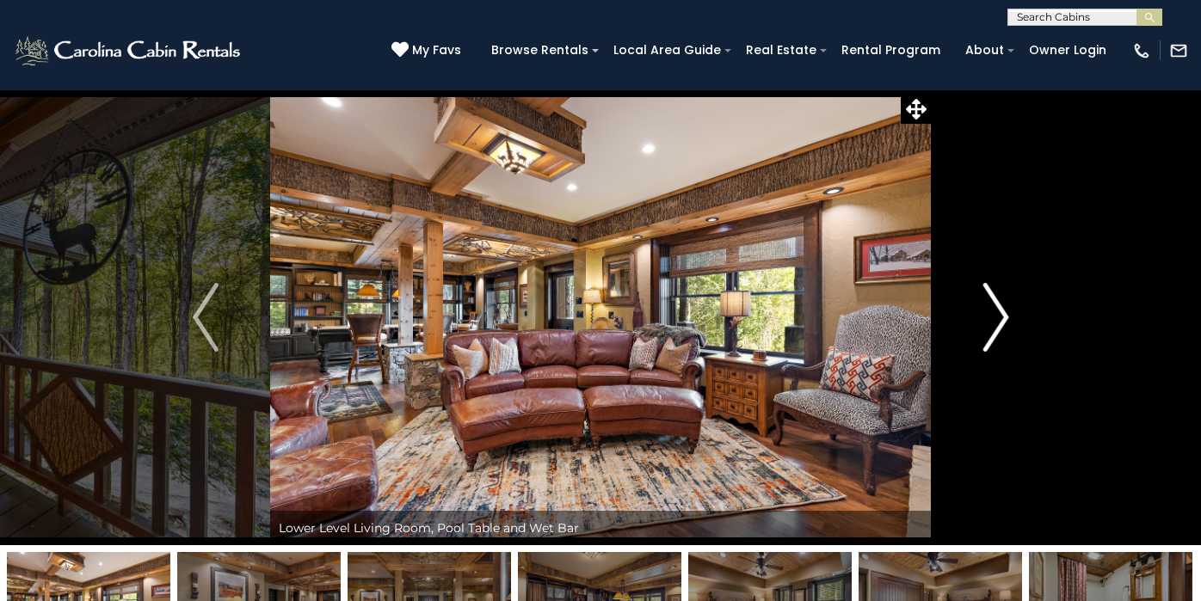
click at [996, 304] on img "Next" at bounding box center [995, 317] width 26 height 69
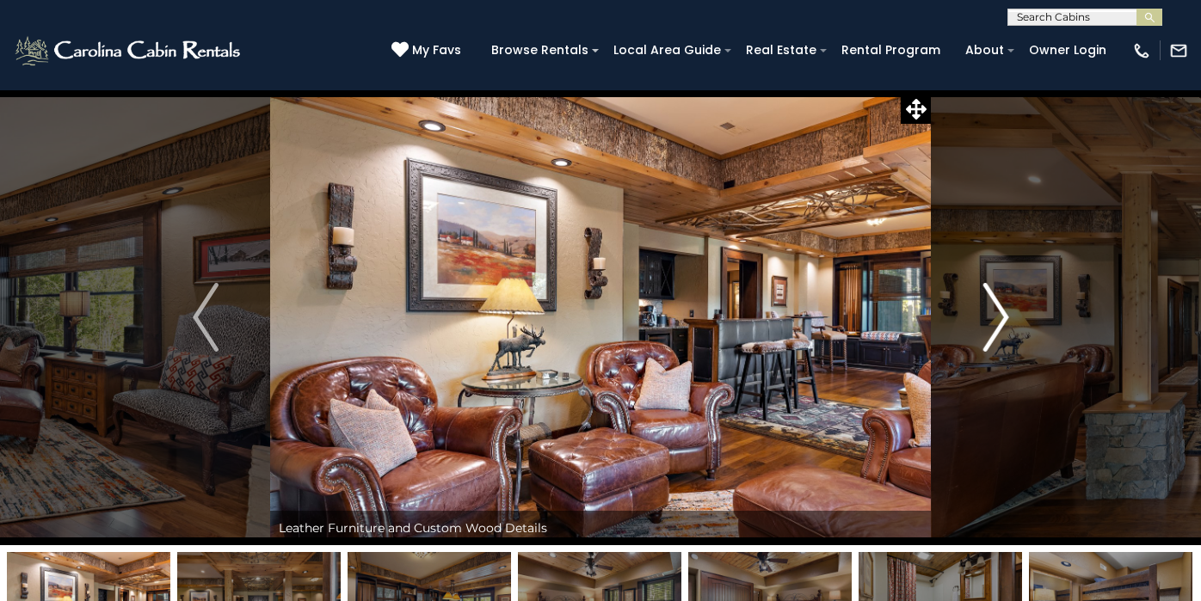
click at [996, 304] on img "Next" at bounding box center [995, 317] width 26 height 69
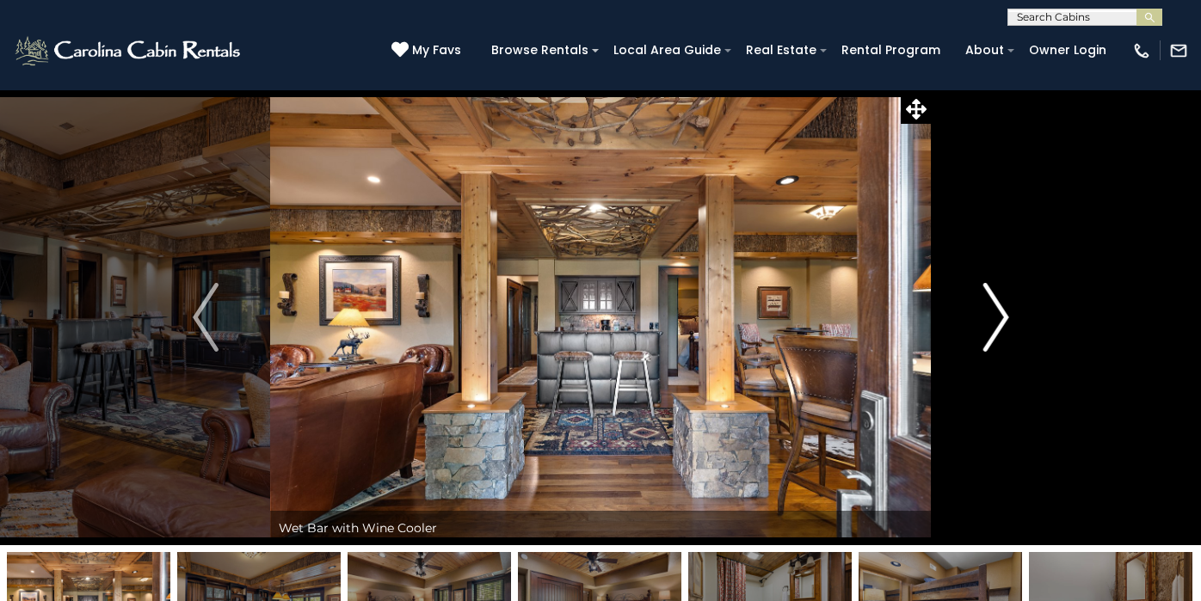
click at [996, 304] on img "Next" at bounding box center [995, 317] width 26 height 69
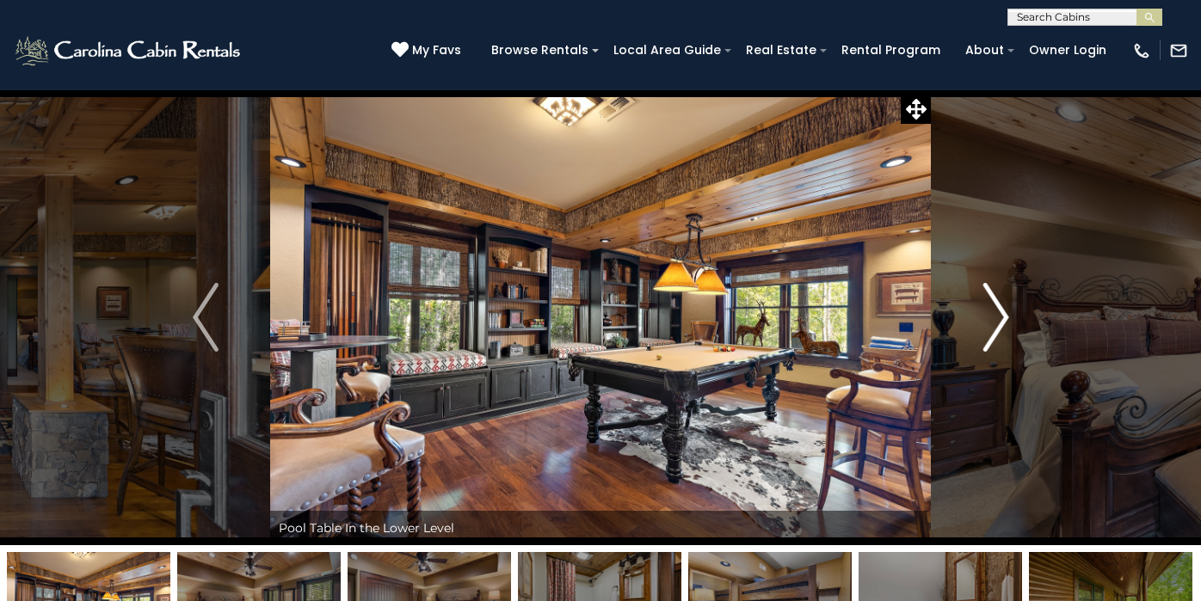
click at [996, 304] on img "Next" at bounding box center [995, 317] width 26 height 69
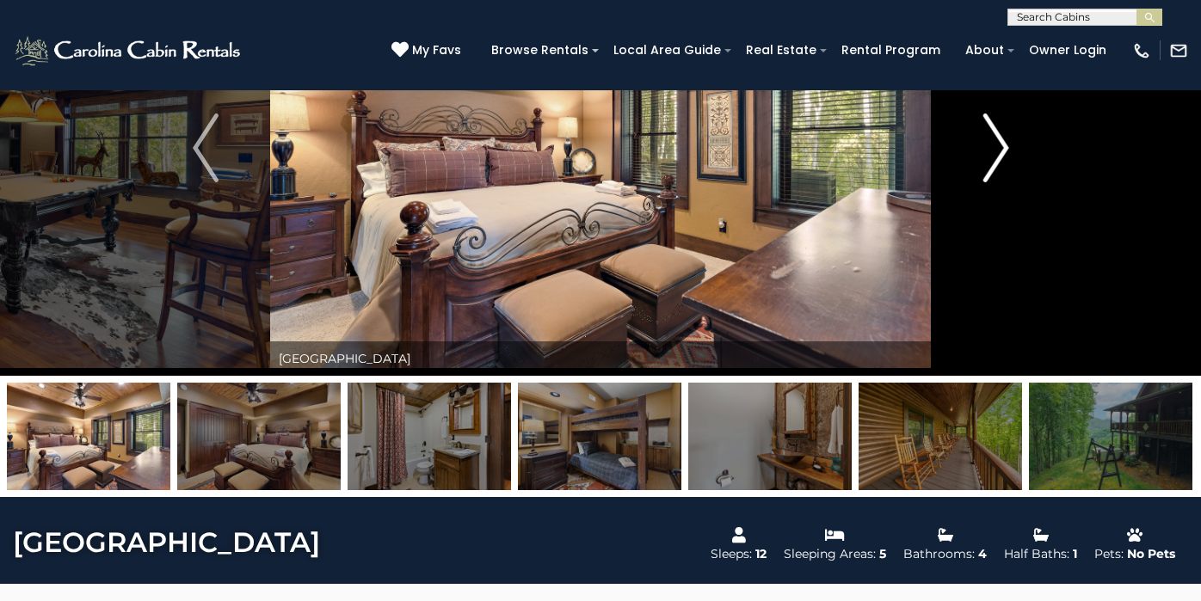
scroll to position [172, 0]
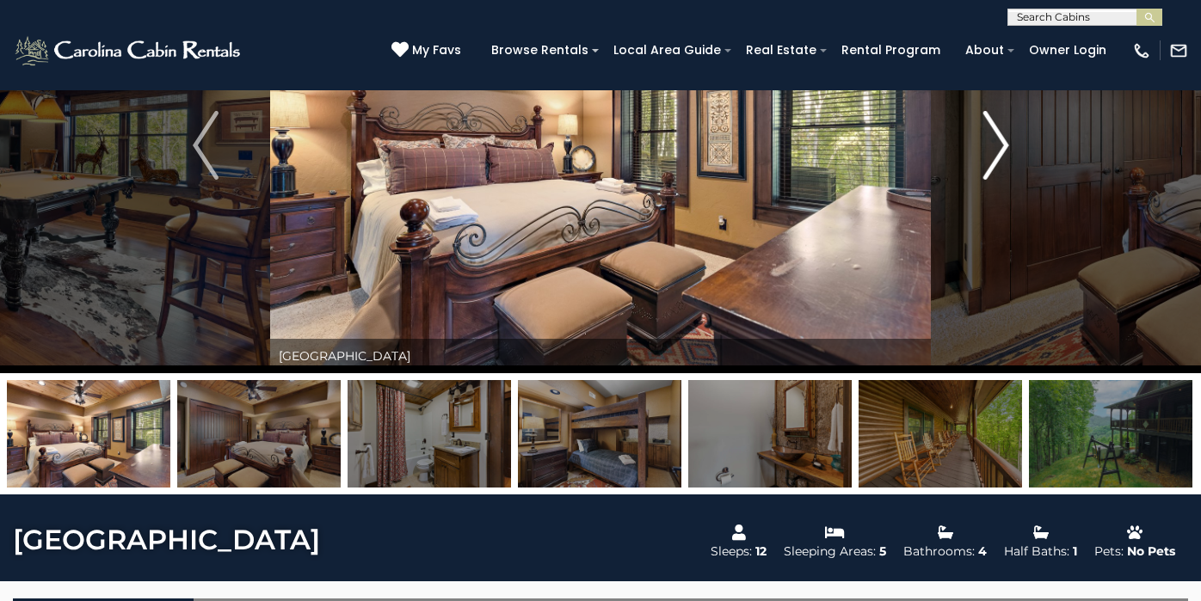
click at [1002, 162] on img "Next" at bounding box center [995, 145] width 26 height 69
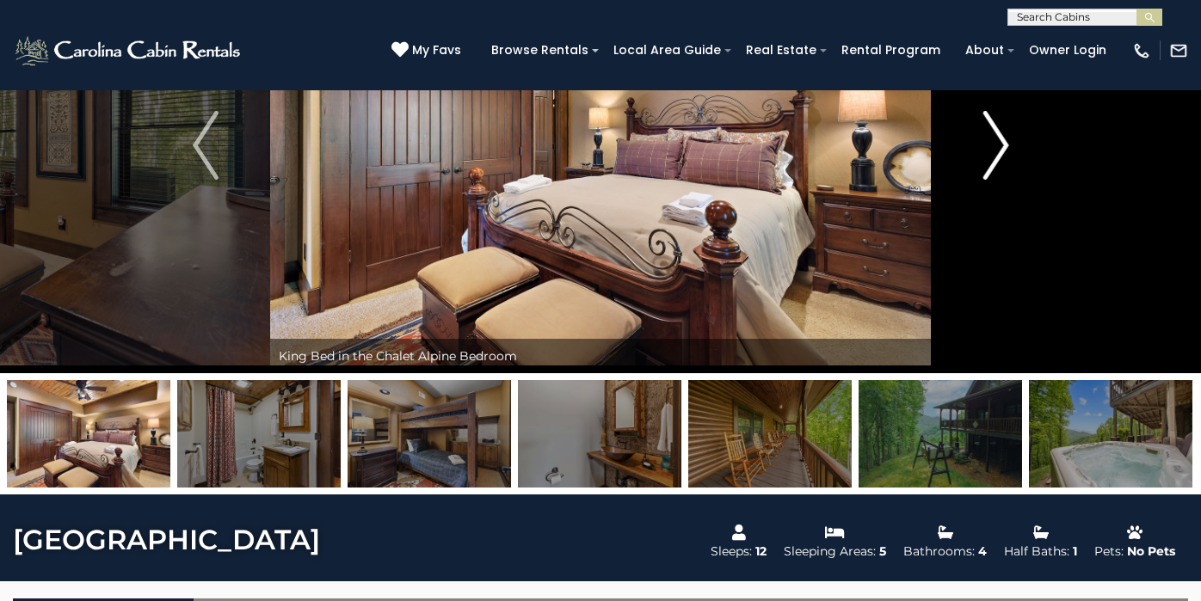
click at [1003, 163] on img "Next" at bounding box center [995, 145] width 26 height 69
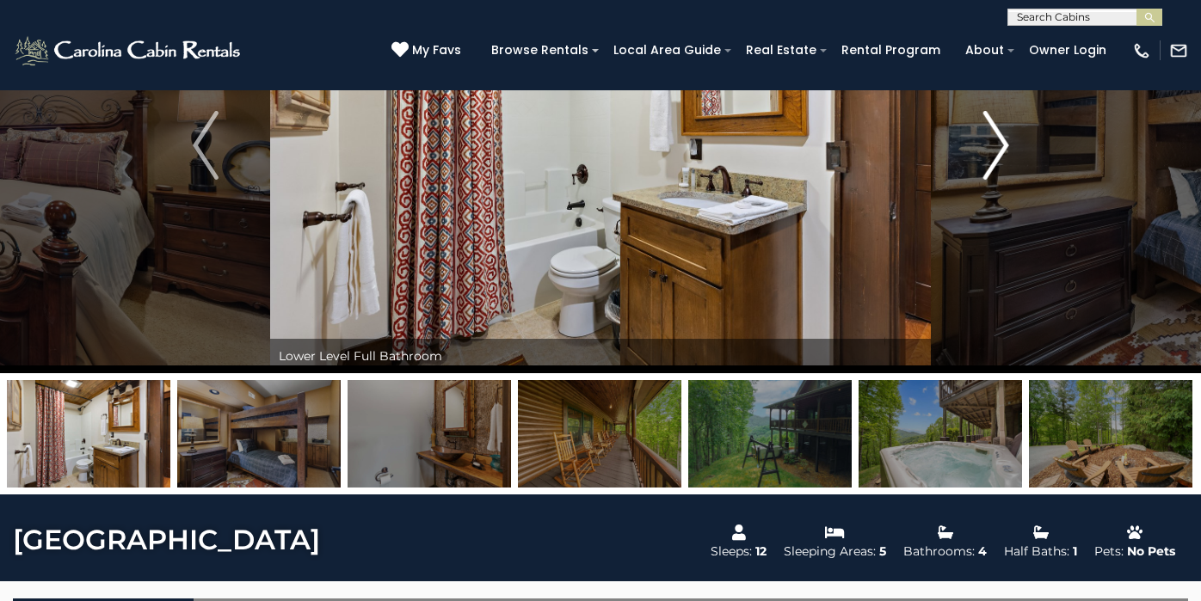
click at [1004, 163] on img "Next" at bounding box center [995, 145] width 26 height 69
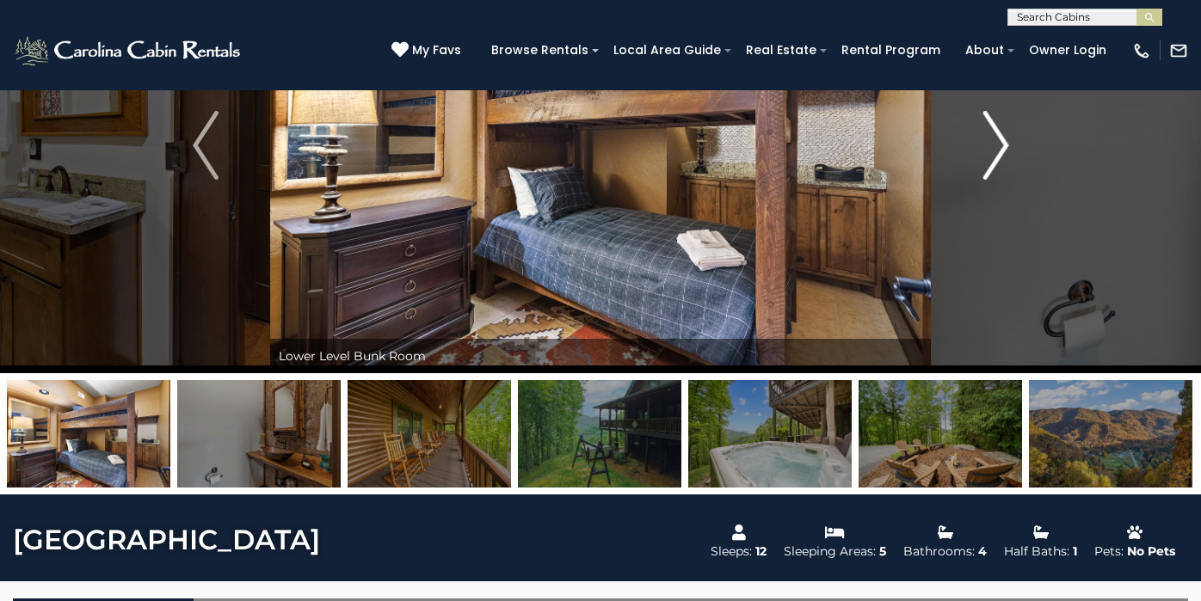
click at [1004, 163] on img "Next" at bounding box center [995, 145] width 26 height 69
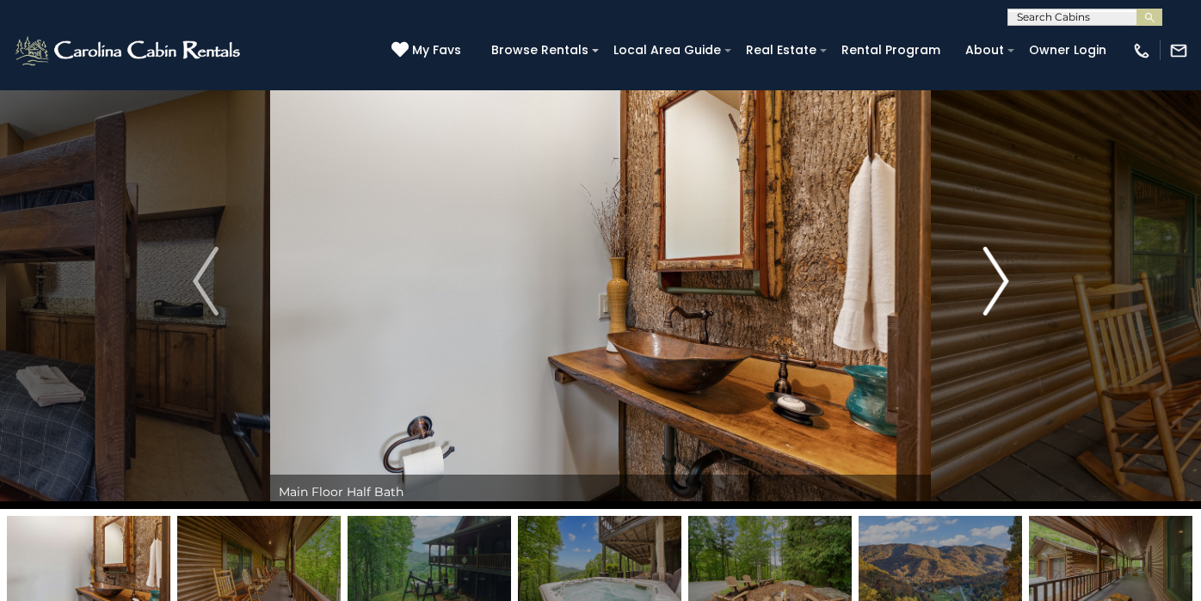
scroll to position [0, 0]
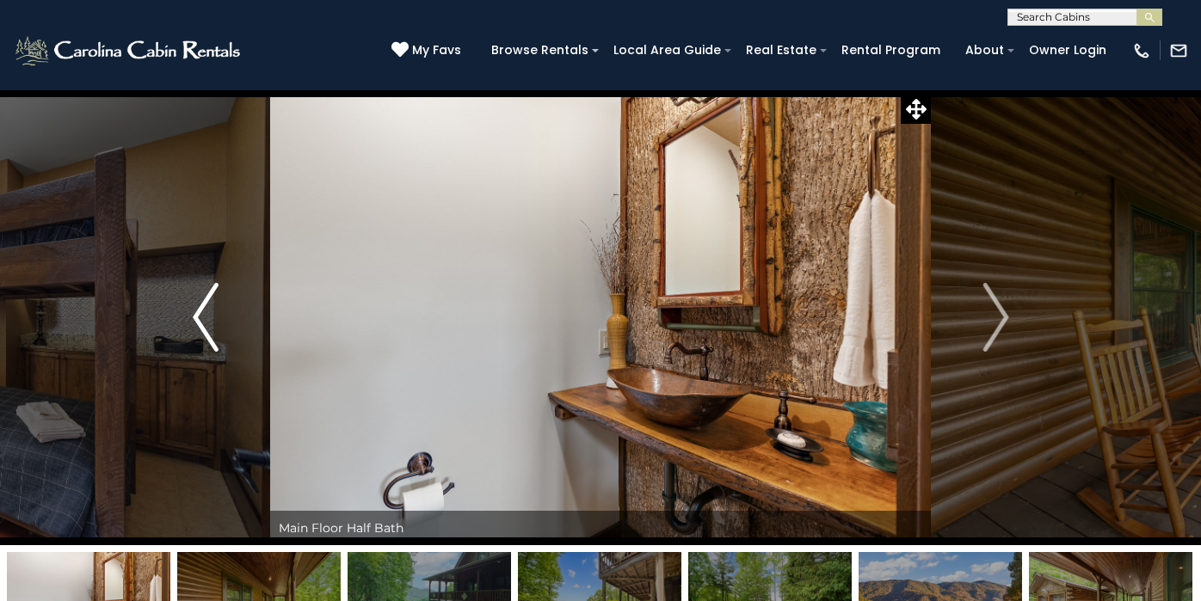
click at [201, 331] on img "Previous" at bounding box center [206, 317] width 26 height 69
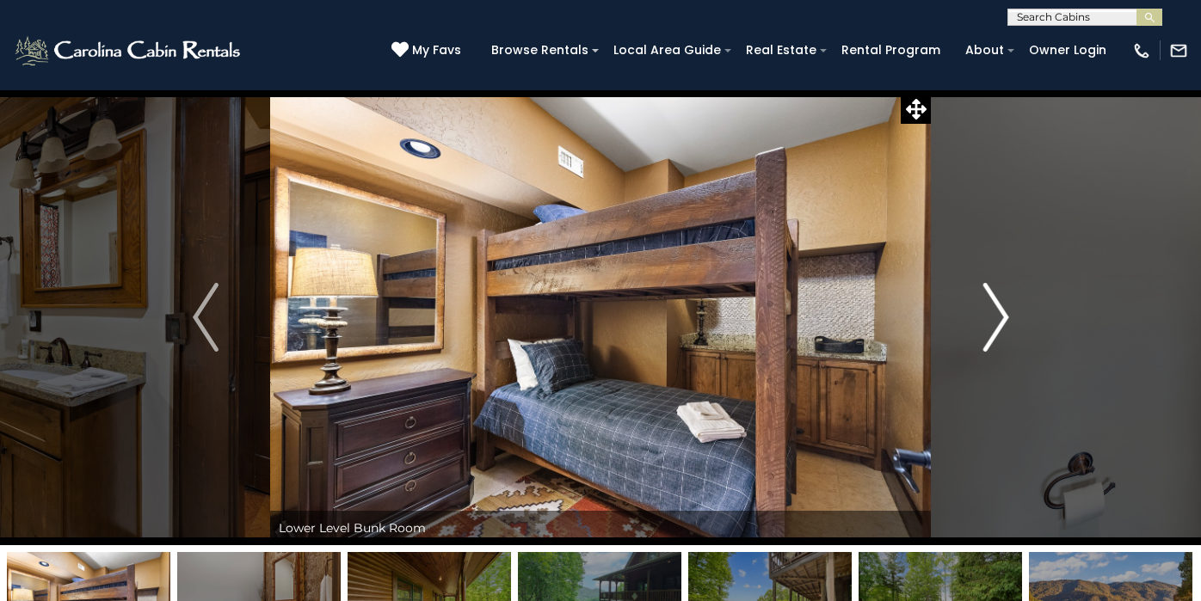
click at [992, 298] on img "Next" at bounding box center [995, 317] width 26 height 69
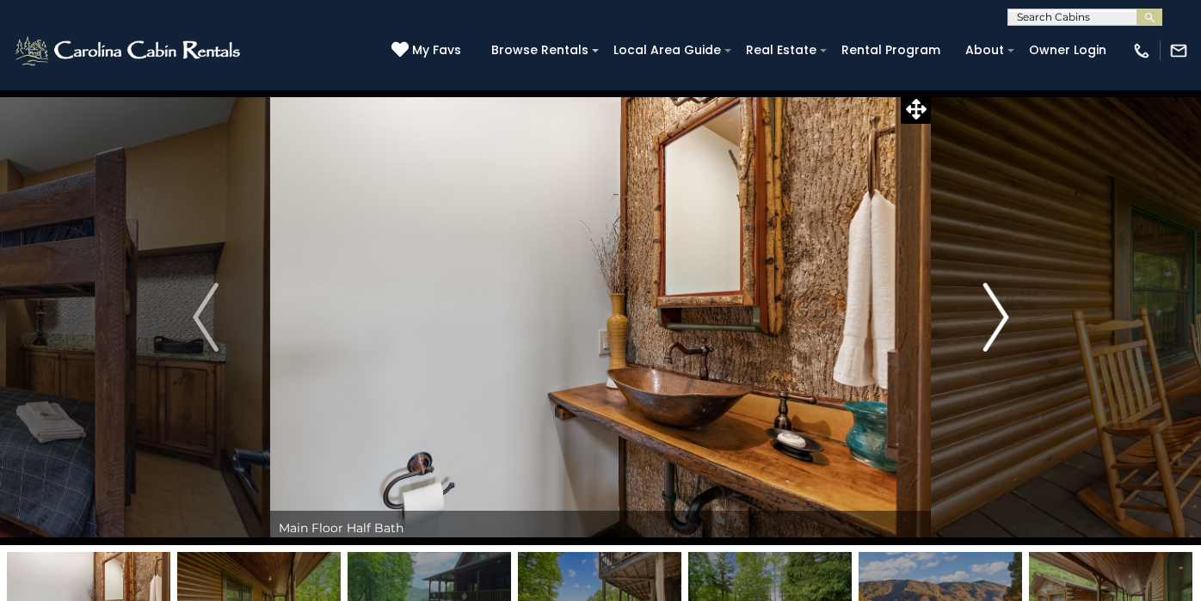
click at [992, 298] on img "Next" at bounding box center [995, 317] width 26 height 69
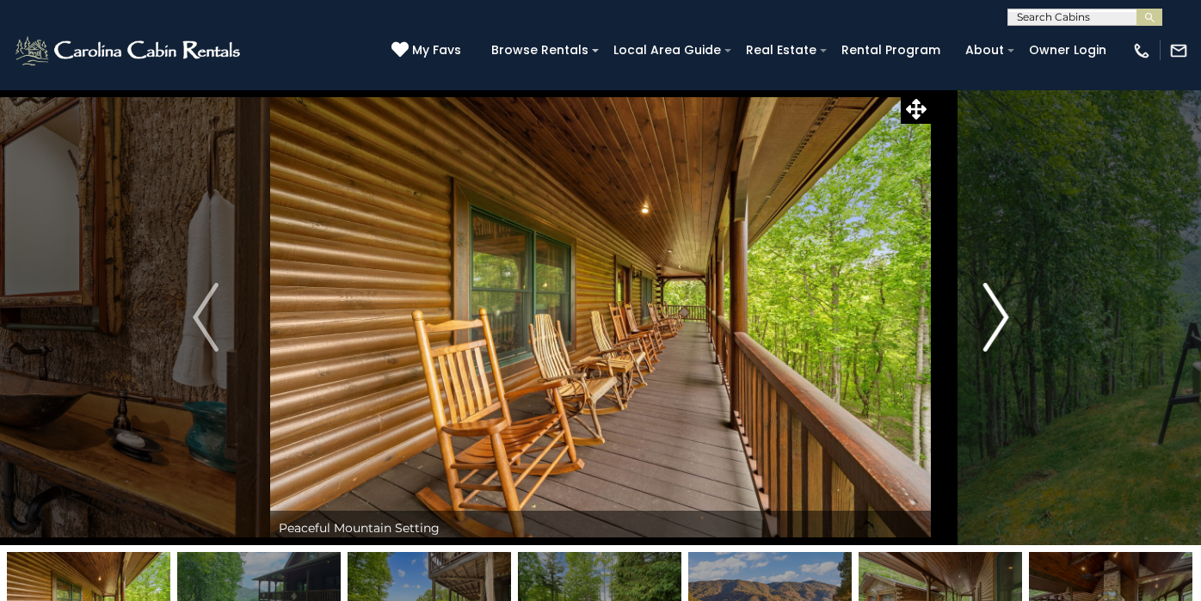
click at [992, 298] on img "Next" at bounding box center [995, 317] width 26 height 69
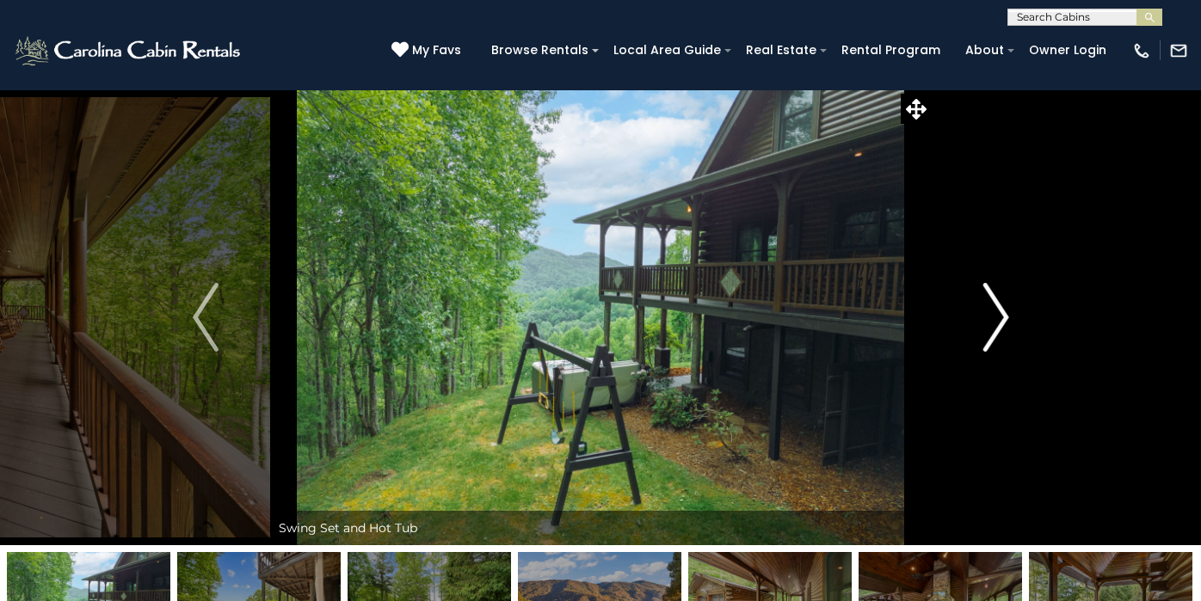
click at [992, 298] on img "Next" at bounding box center [995, 317] width 26 height 69
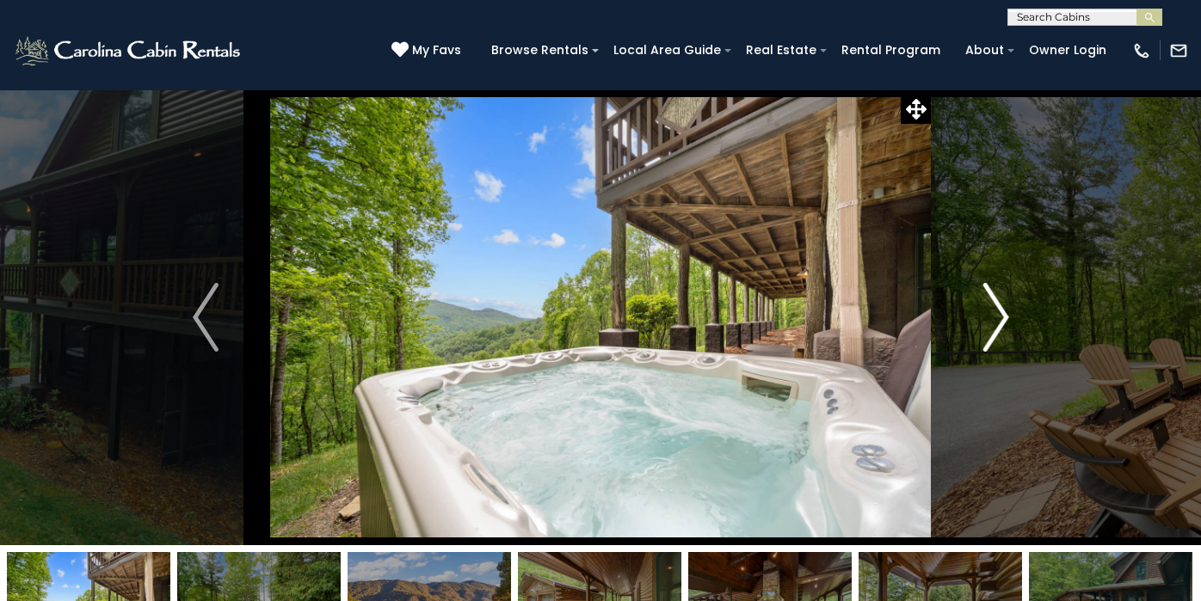
click at [992, 298] on img "Next" at bounding box center [995, 317] width 26 height 69
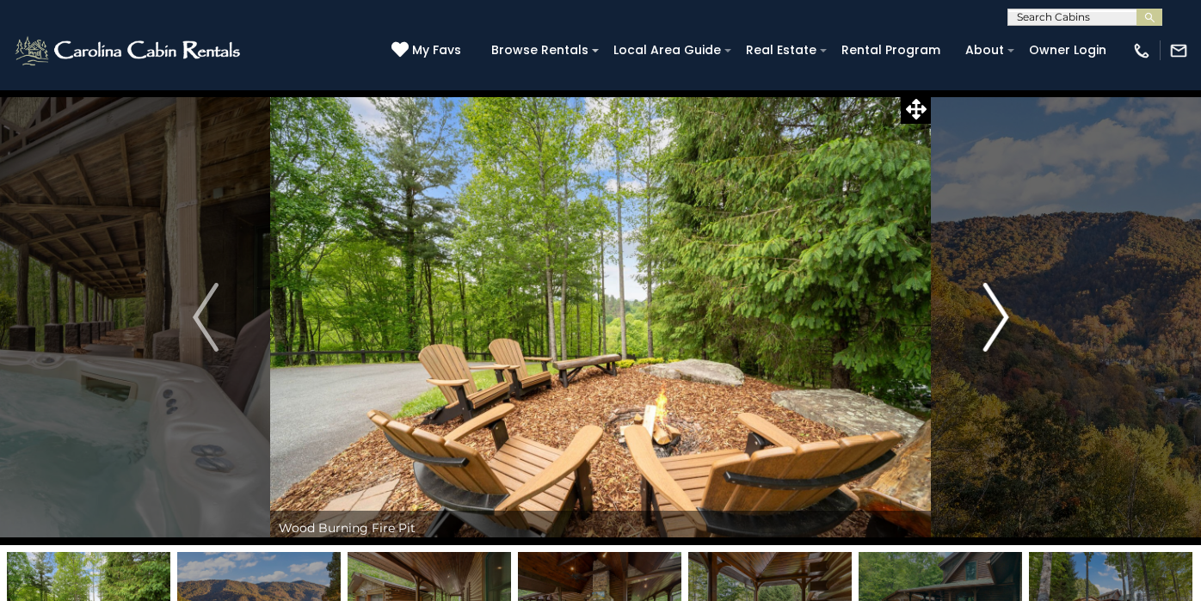
click at [992, 298] on img "Next" at bounding box center [995, 317] width 26 height 69
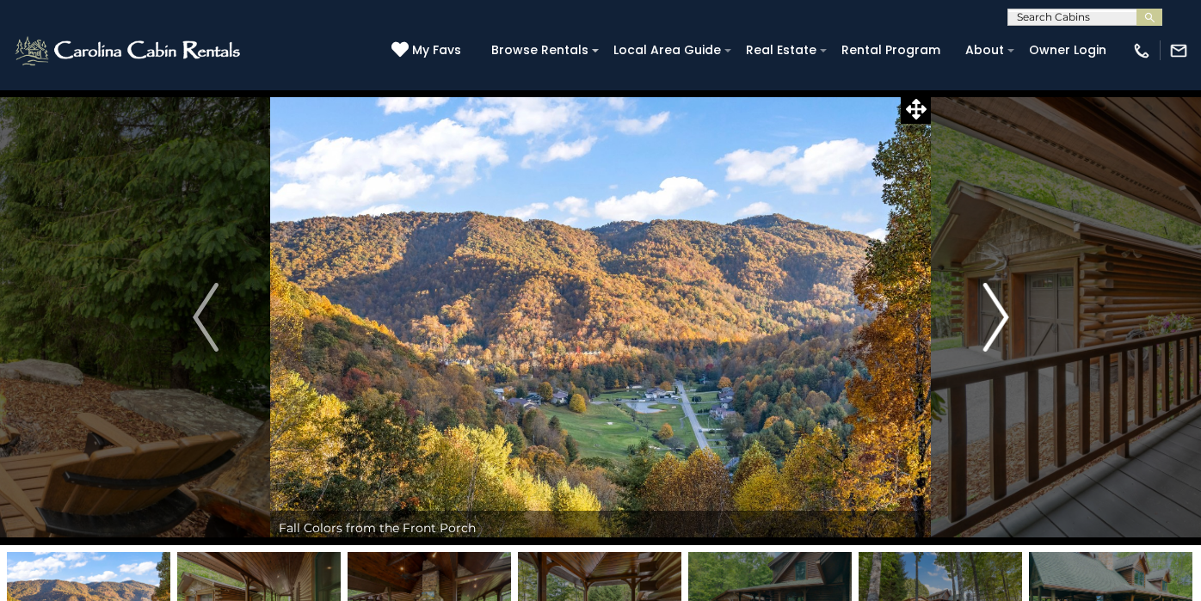
click at [992, 298] on img "Next" at bounding box center [995, 317] width 26 height 69
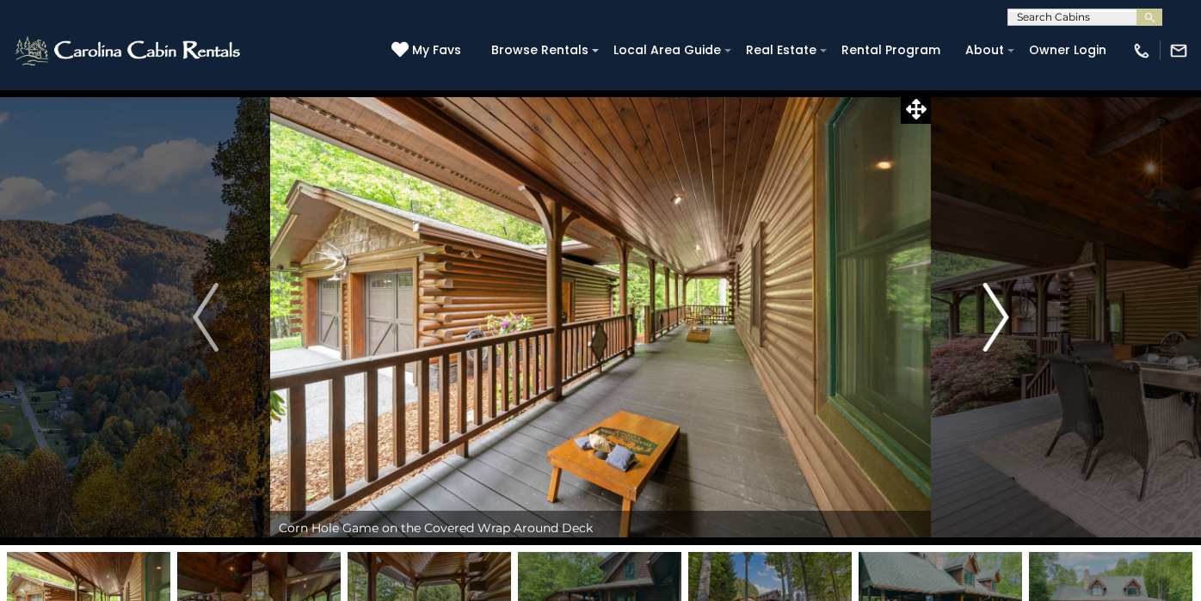
click at [992, 298] on img "Next" at bounding box center [995, 317] width 26 height 69
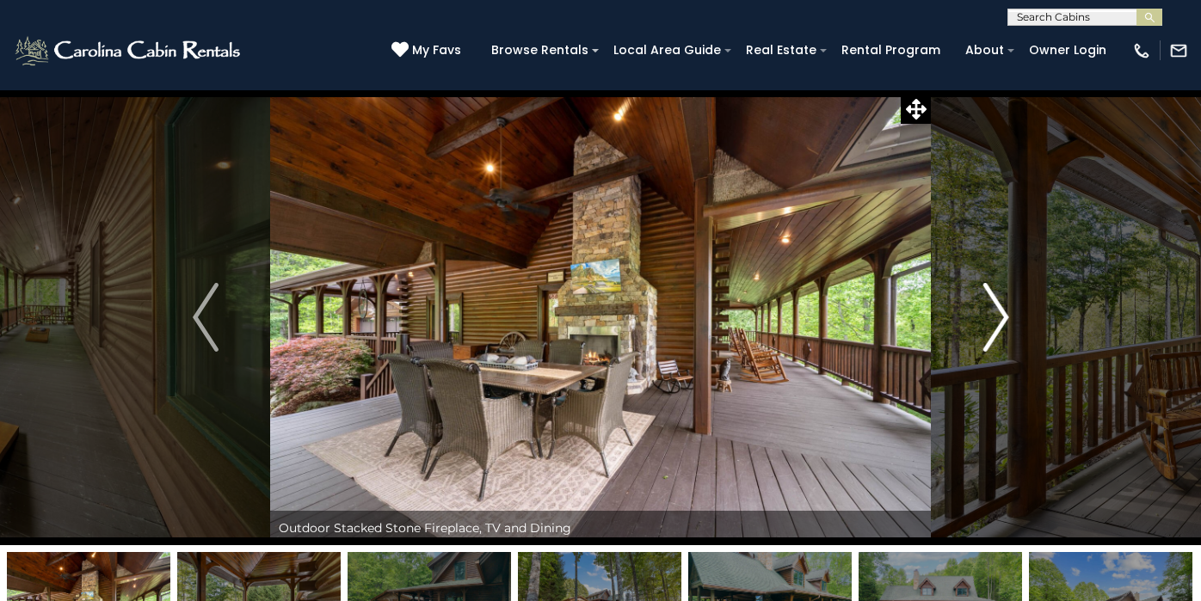
click at [992, 298] on img "Next" at bounding box center [995, 317] width 26 height 69
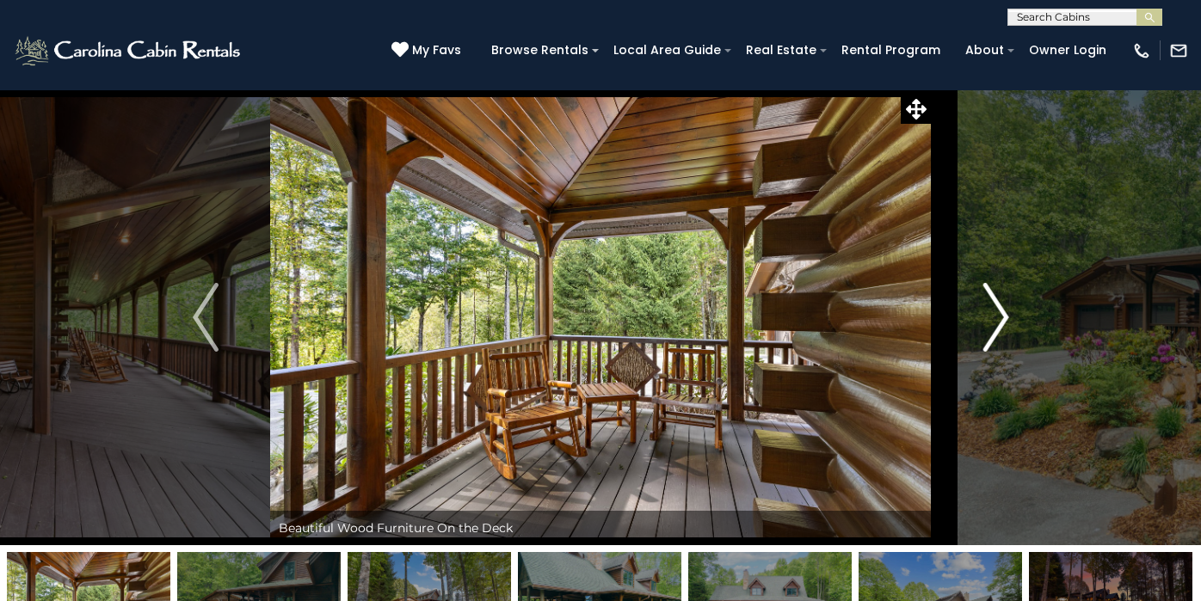
click at [992, 298] on img "Next" at bounding box center [995, 317] width 26 height 69
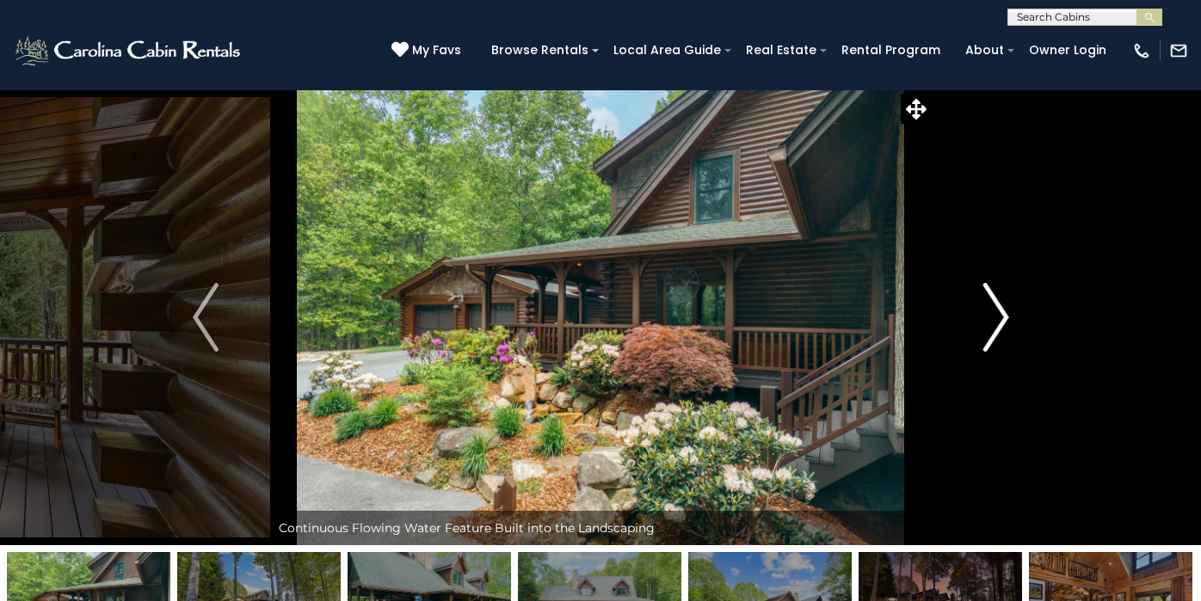
click at [992, 298] on img "Next" at bounding box center [995, 317] width 26 height 69
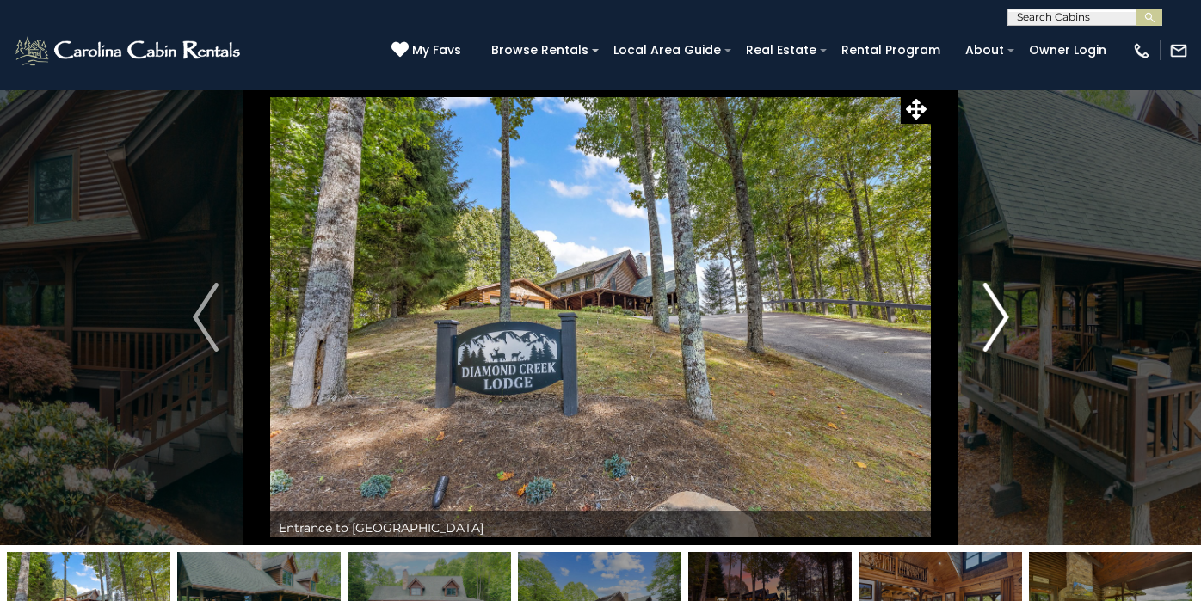
click at [992, 298] on img "Next" at bounding box center [995, 317] width 26 height 69
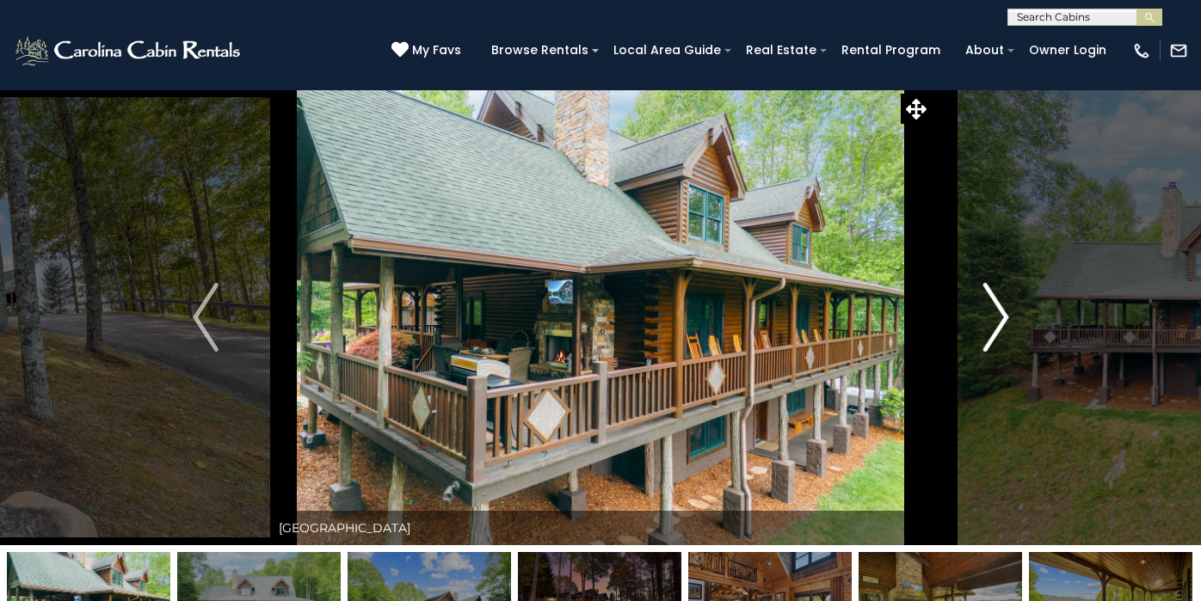
click at [993, 298] on img "Next" at bounding box center [995, 317] width 26 height 69
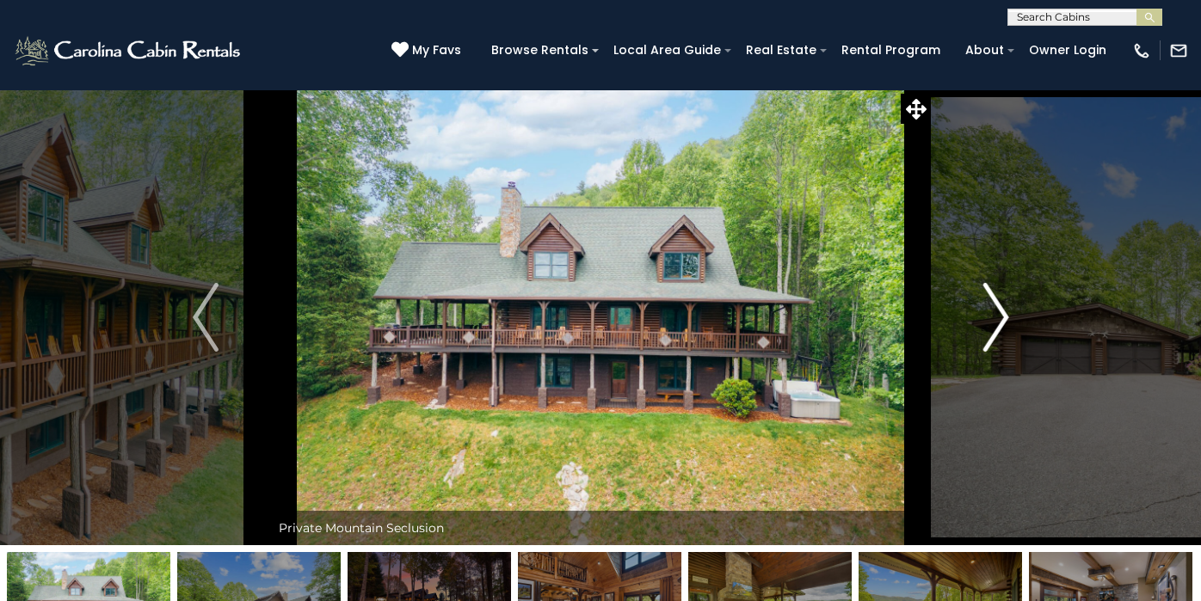
click at [993, 298] on img "Next" at bounding box center [995, 317] width 26 height 69
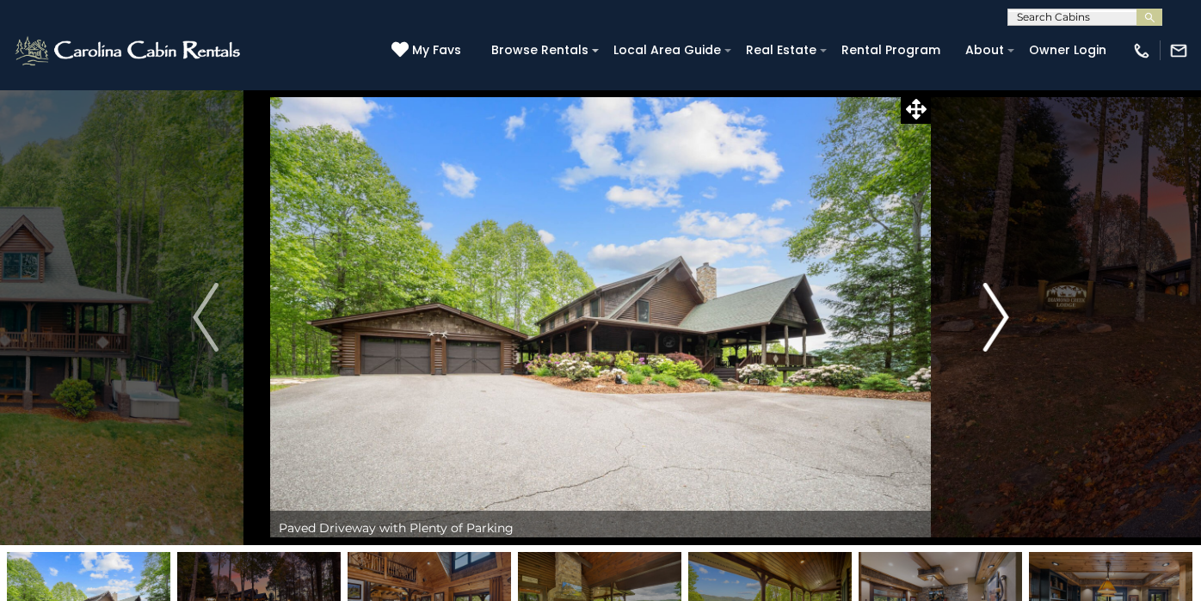
click at [994, 298] on img "Next" at bounding box center [995, 317] width 26 height 69
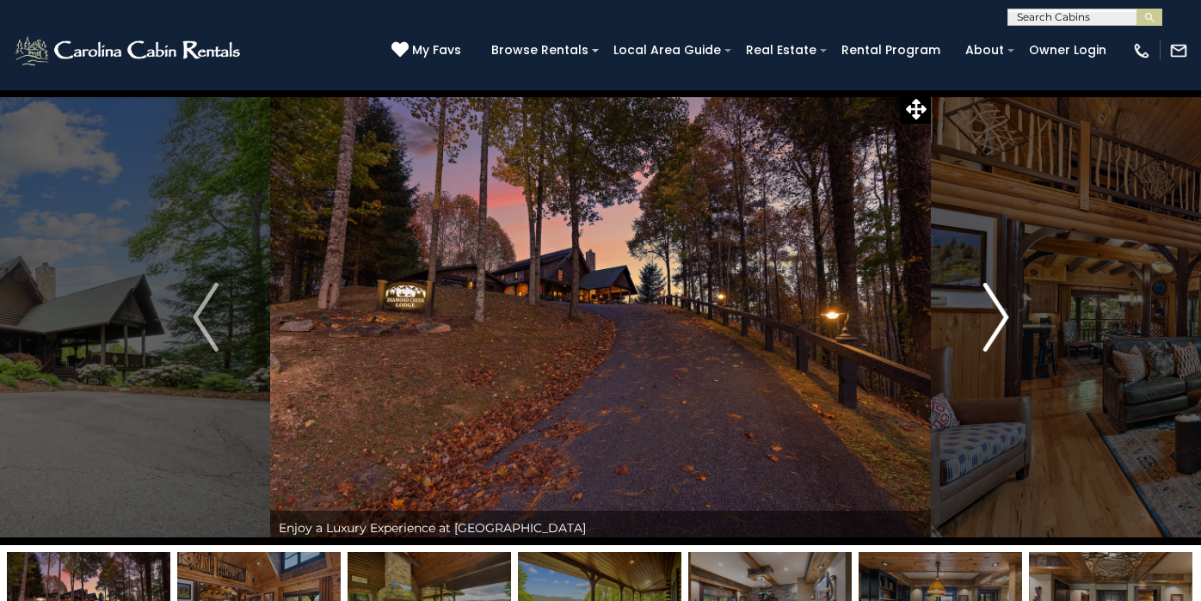
click at [994, 298] on img "Next" at bounding box center [995, 317] width 26 height 69
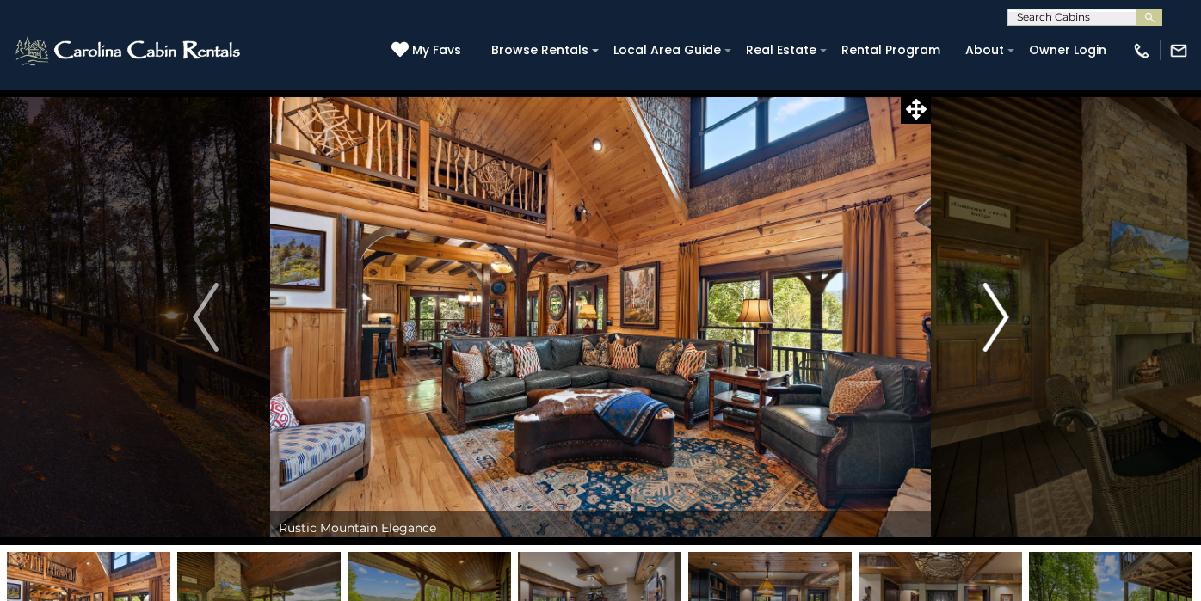
click at [995, 298] on img "Next" at bounding box center [995, 317] width 26 height 69
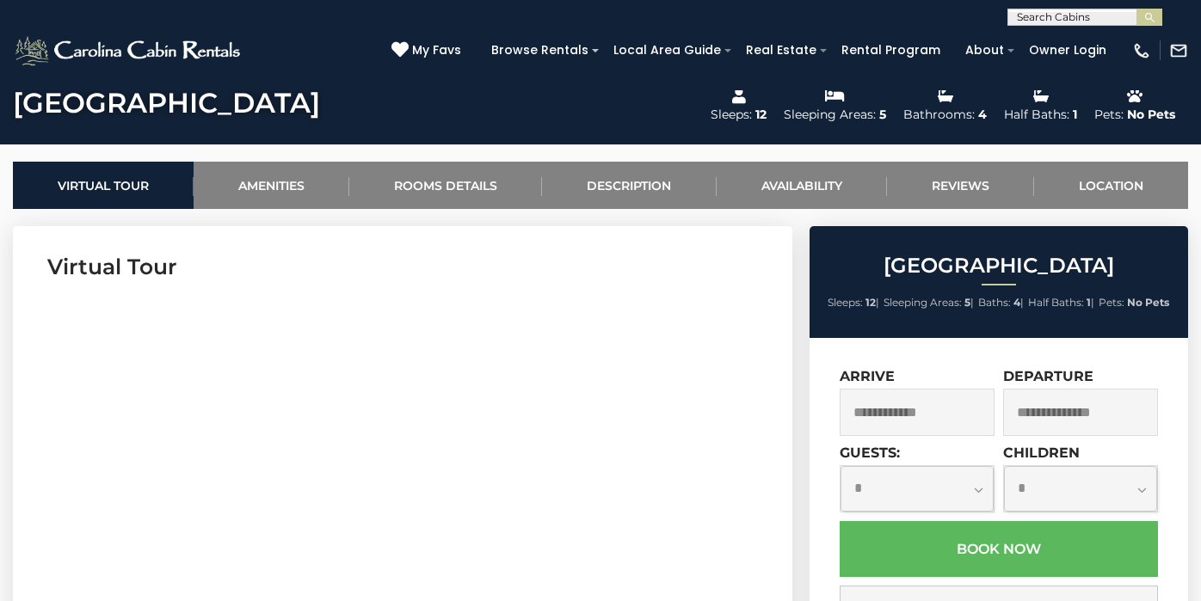
scroll to position [618, 0]
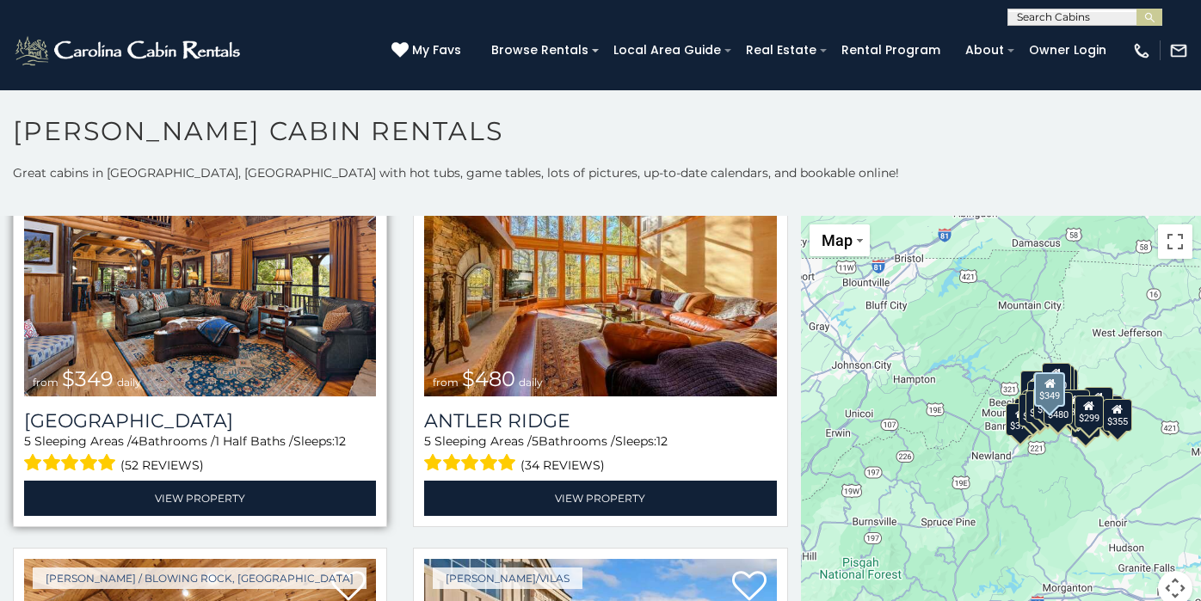
scroll to position [110, 0]
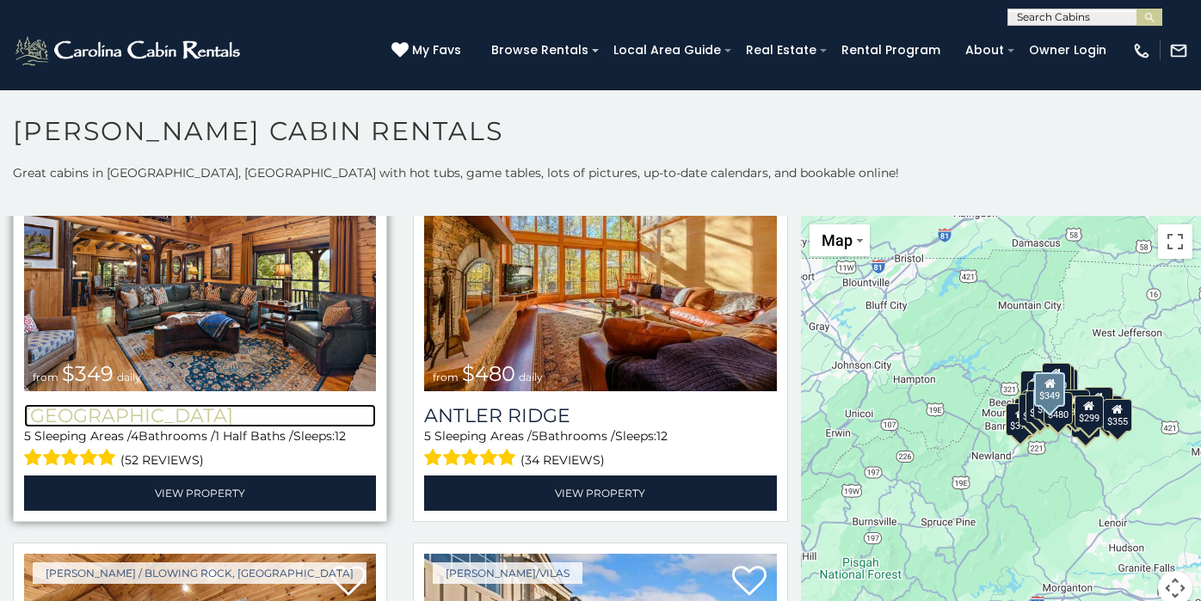
click at [253, 420] on h3 "Diamond Creek Lodge" at bounding box center [200, 415] width 352 height 23
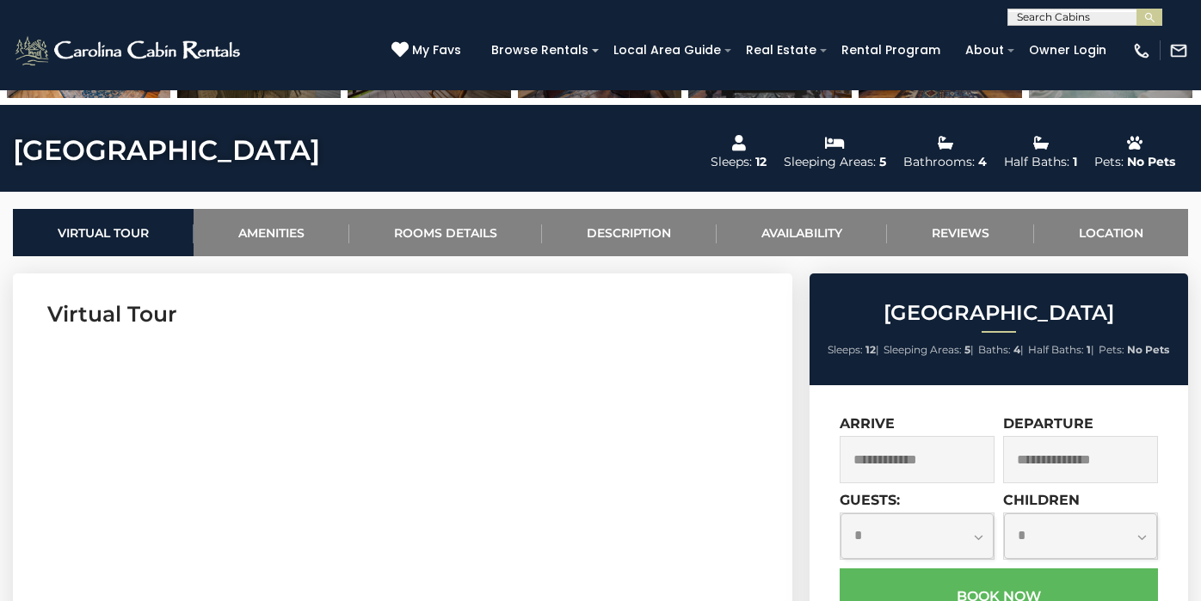
scroll to position [563, 0]
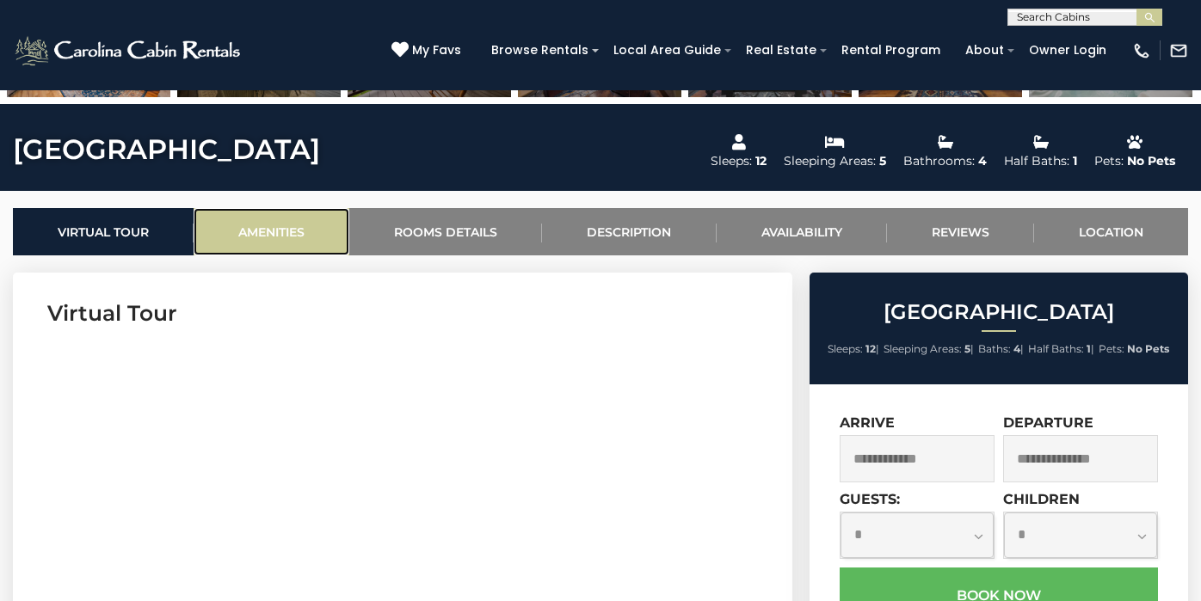
click at [306, 237] on link "Amenities" at bounding box center [272, 231] width 156 height 47
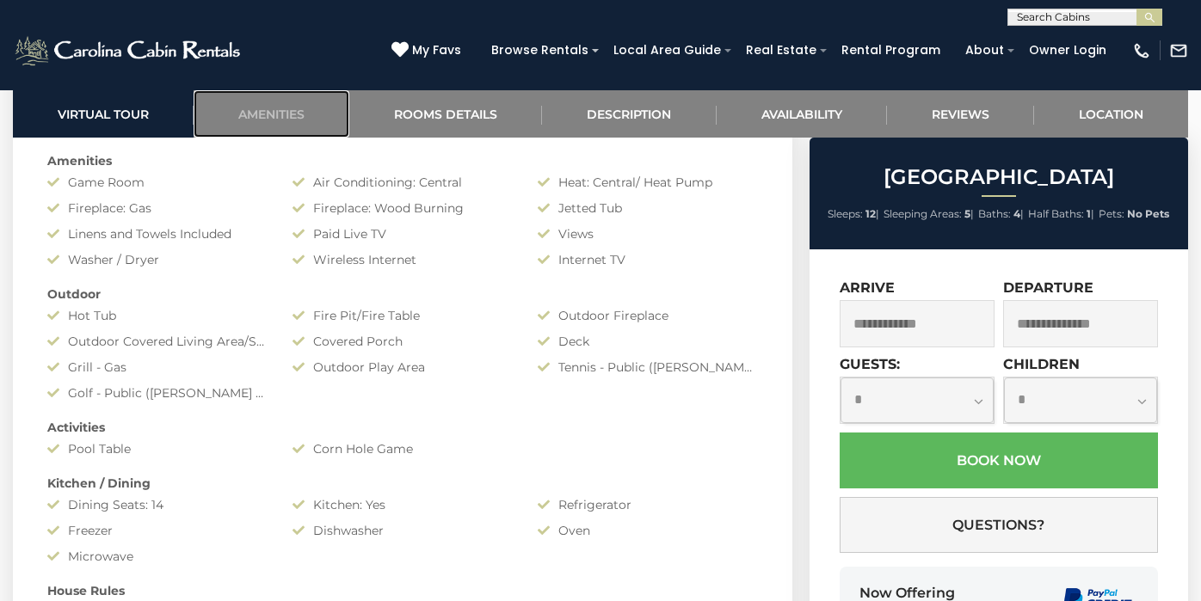
scroll to position [1714, 0]
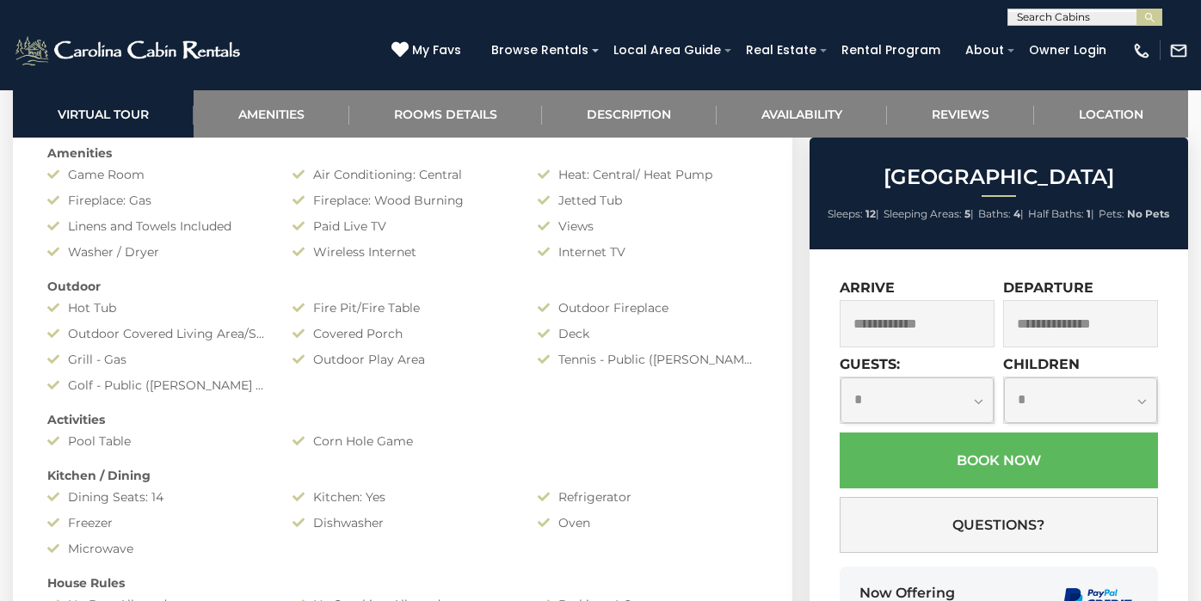
click at [925, 411] on select "**********" at bounding box center [916, 401] width 153 height 46
click at [912, 394] on select "**********" at bounding box center [916, 401] width 153 height 46
select select "**"
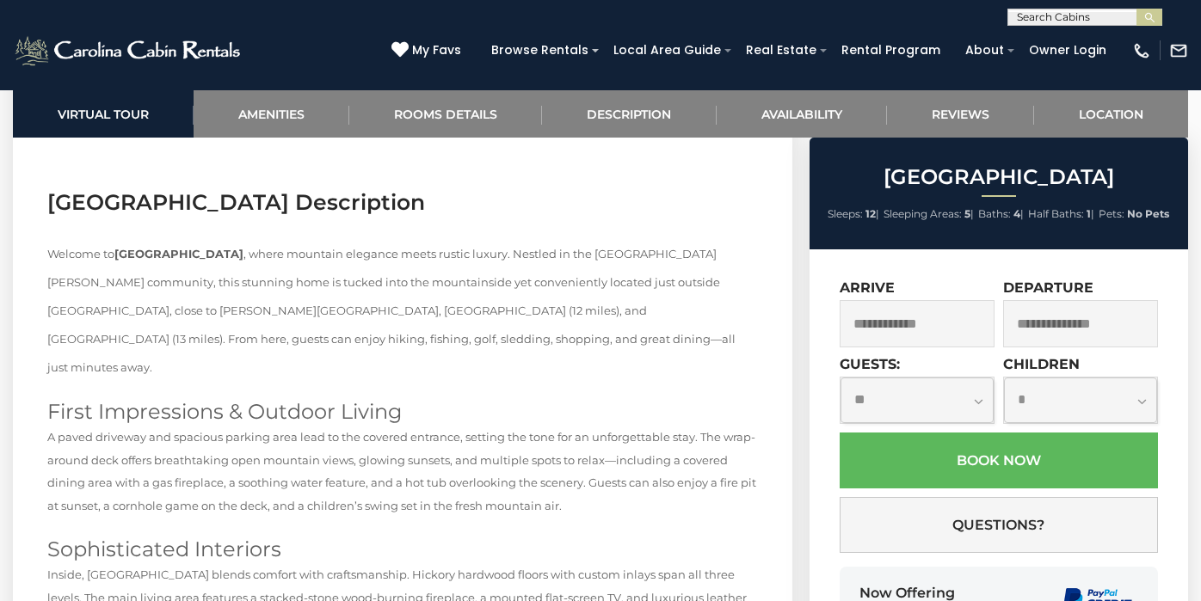
scroll to position [2760, 0]
click at [620, 109] on link "Description" at bounding box center [629, 113] width 174 height 47
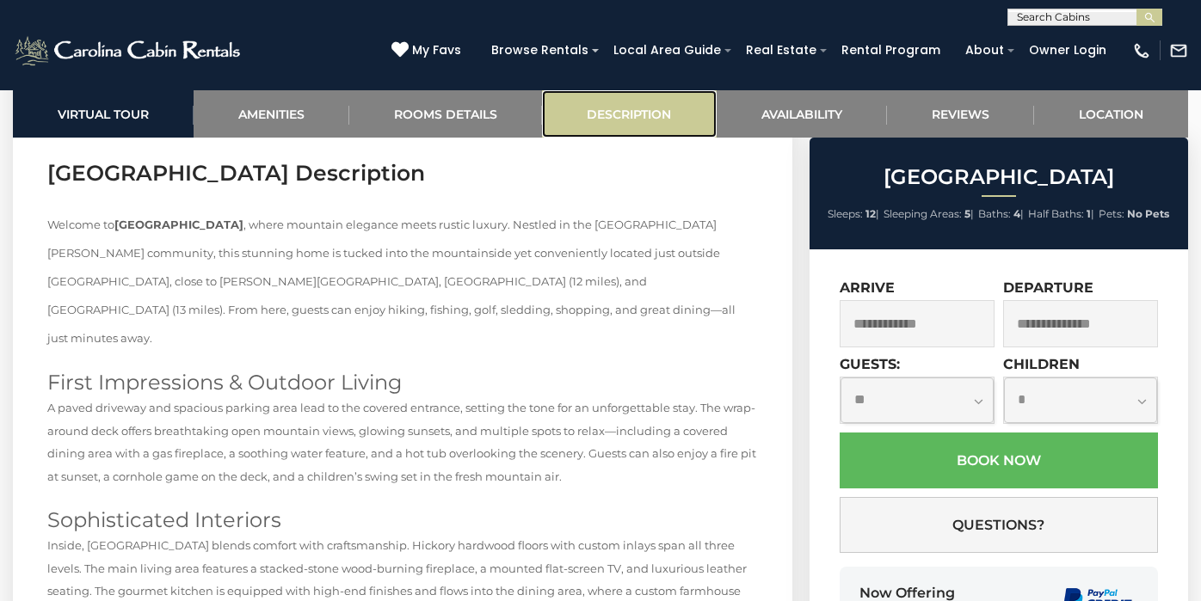
scroll to position [2793, 0]
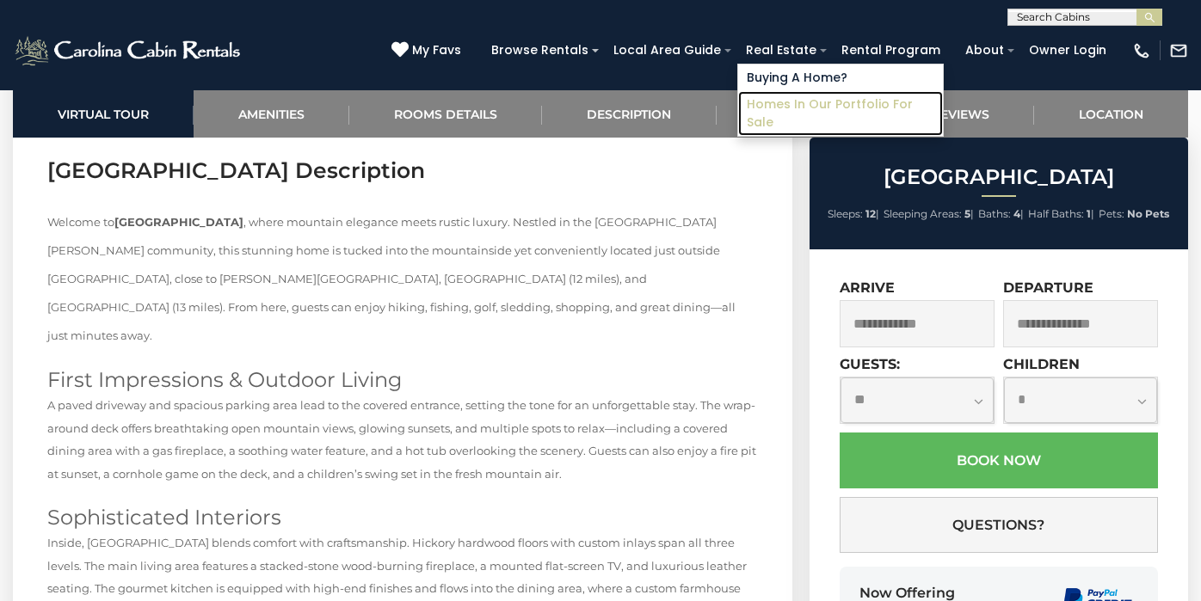
click at [780, 116] on link "Homes in Our Portfolio For Sale" at bounding box center [840, 113] width 205 height 45
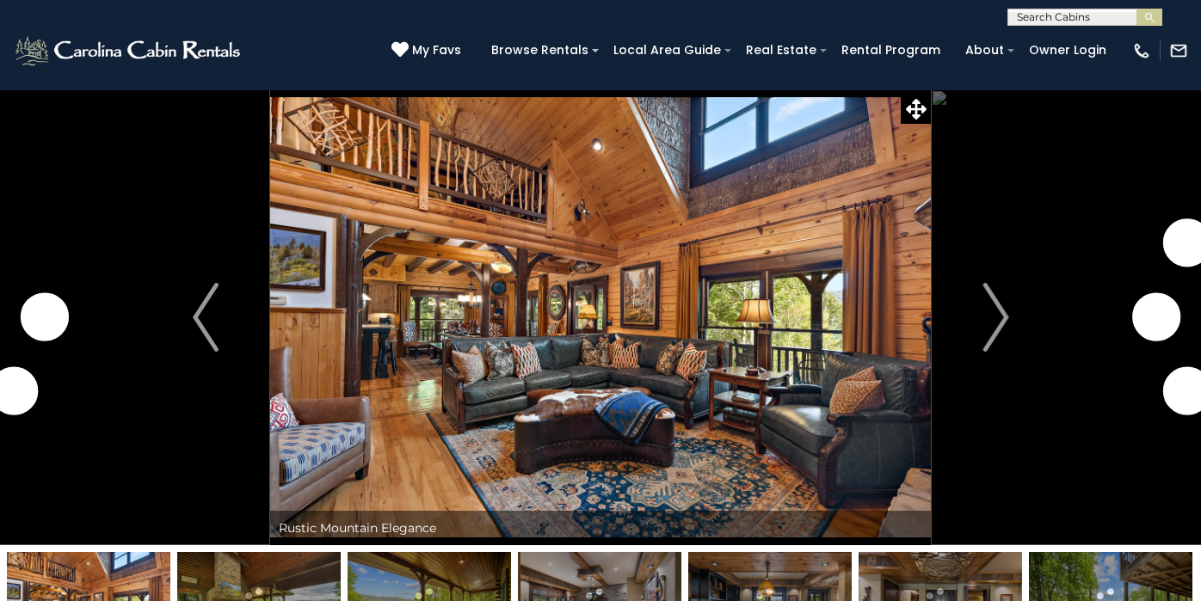
select select "**"
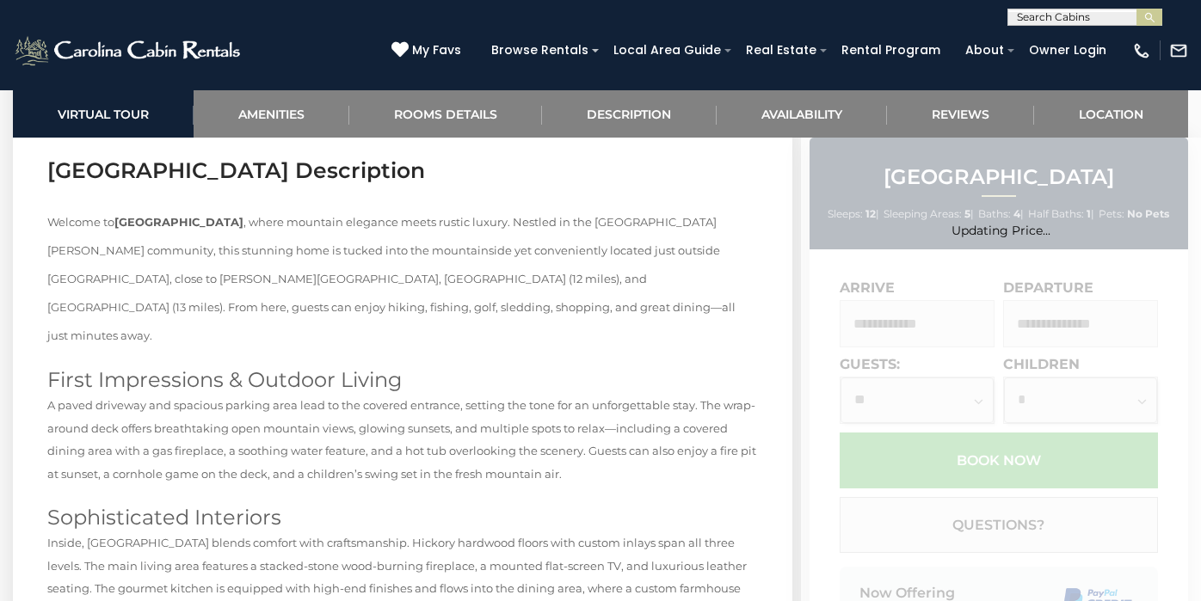
scroll to position [3173, 0]
